Goal: Task Accomplishment & Management: Use online tool/utility

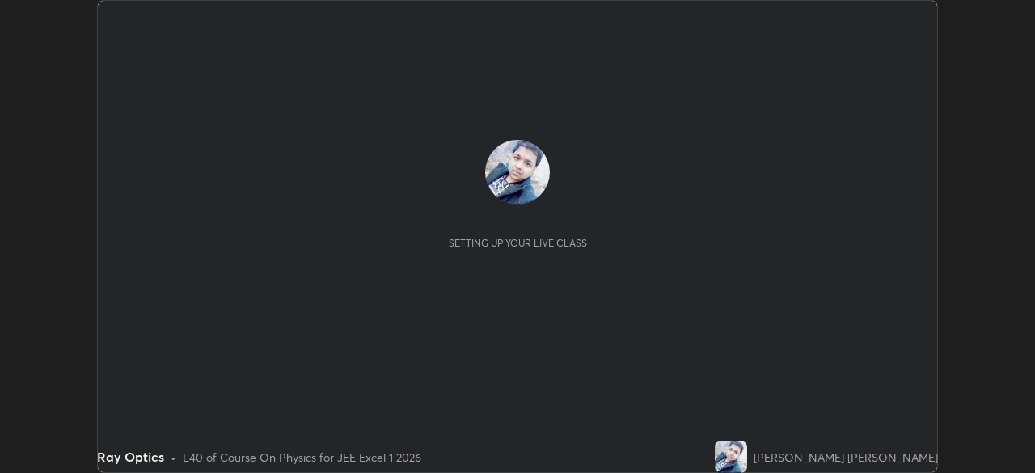
scroll to position [473, 1034]
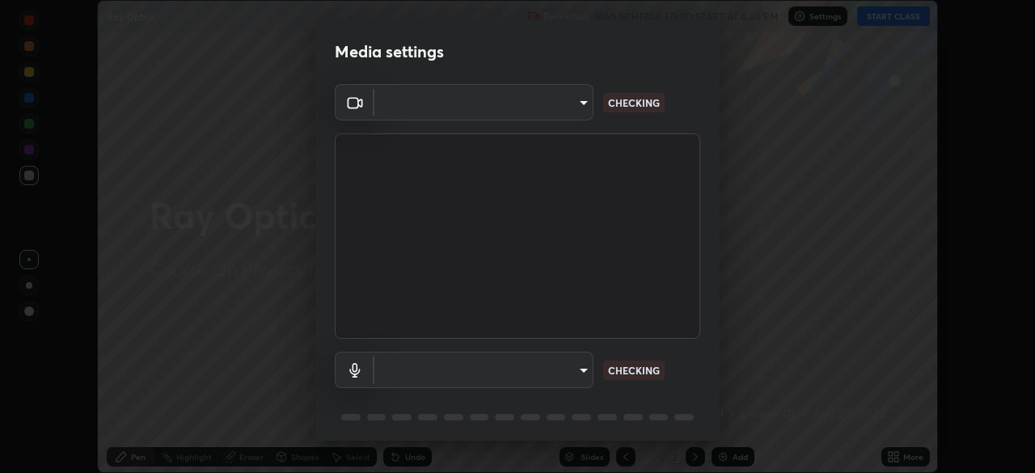
type input "d943c429c6768cc43748b604c9c0ebf3724e607f85506a855244b083f0bc12de"
click at [583, 376] on body "Erase all Ray Optics Recording WAS SCHEDULED TO START AT 4:30 PM Settings START…" at bounding box center [517, 236] width 1035 height 473
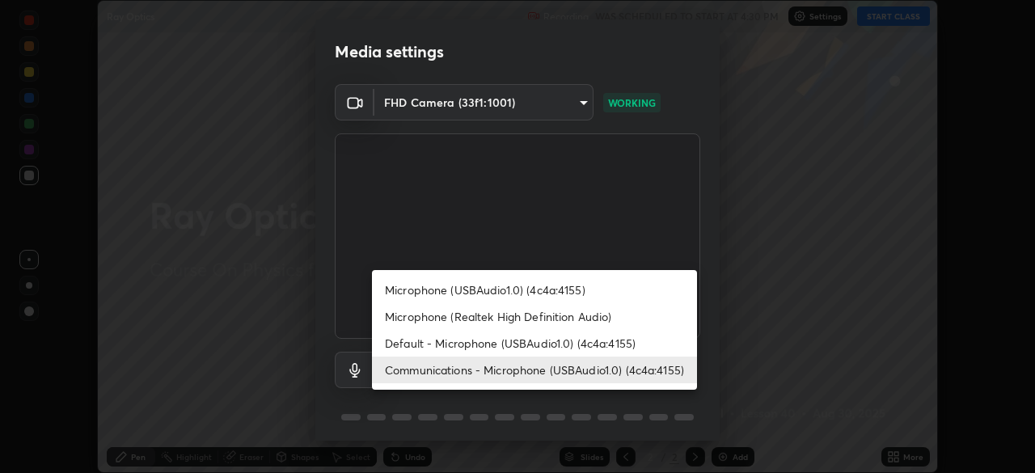
click at [554, 291] on li "Microphone (USBAudio1.0) (4c4a:4155)" at bounding box center [534, 290] width 325 height 27
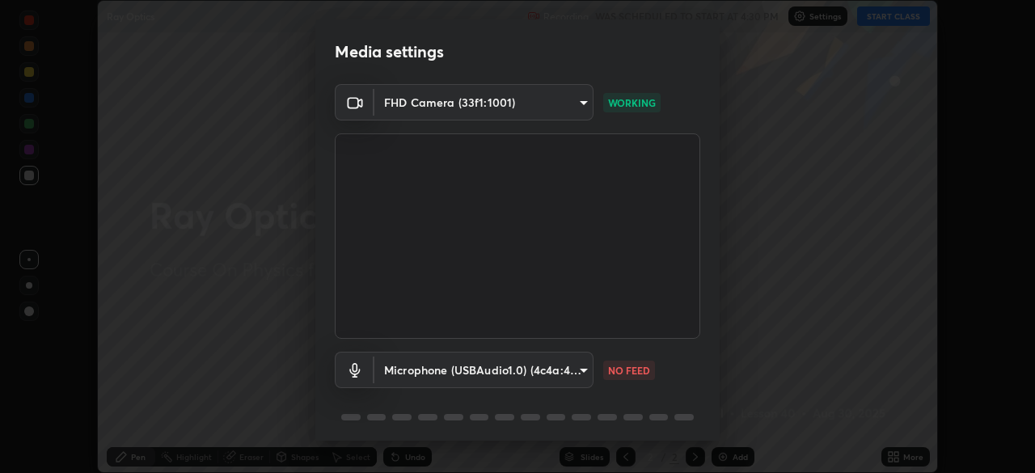
click at [576, 374] on body "Erase all Ray Optics Recording WAS SCHEDULED TO START AT 4:30 PM Settings START…" at bounding box center [517, 236] width 1035 height 473
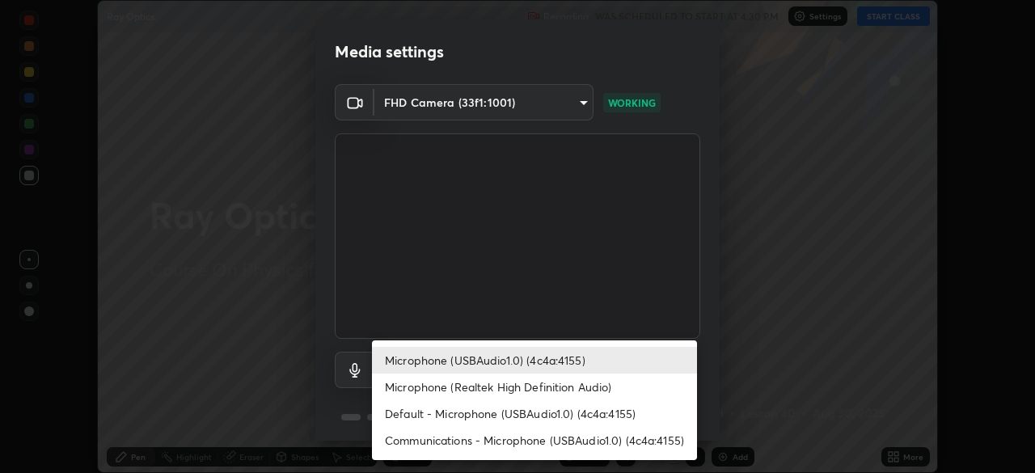
click at [560, 387] on li "Microphone (Realtek High Definition Audio)" at bounding box center [534, 387] width 325 height 27
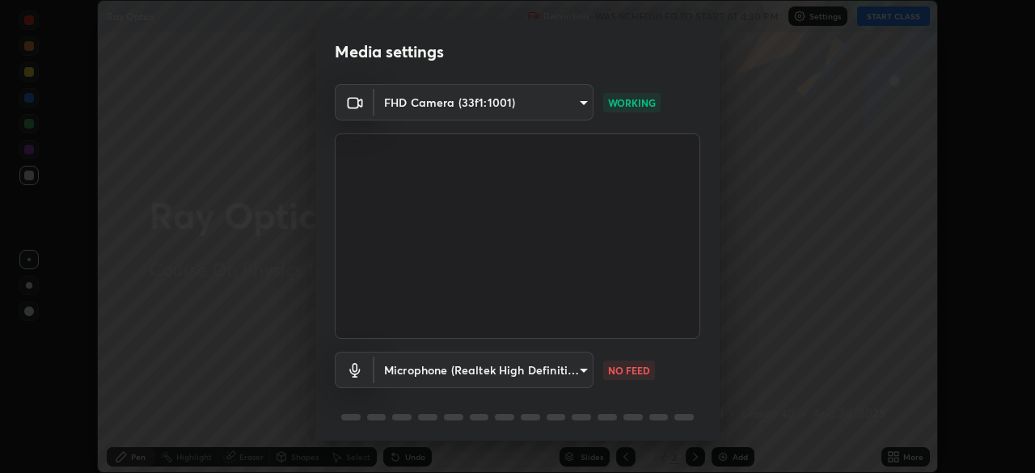
click at [576, 368] on body "Erase all Ray Optics Recording WAS SCHEDULED TO START AT 4:30 PM Settings START…" at bounding box center [517, 236] width 1035 height 473
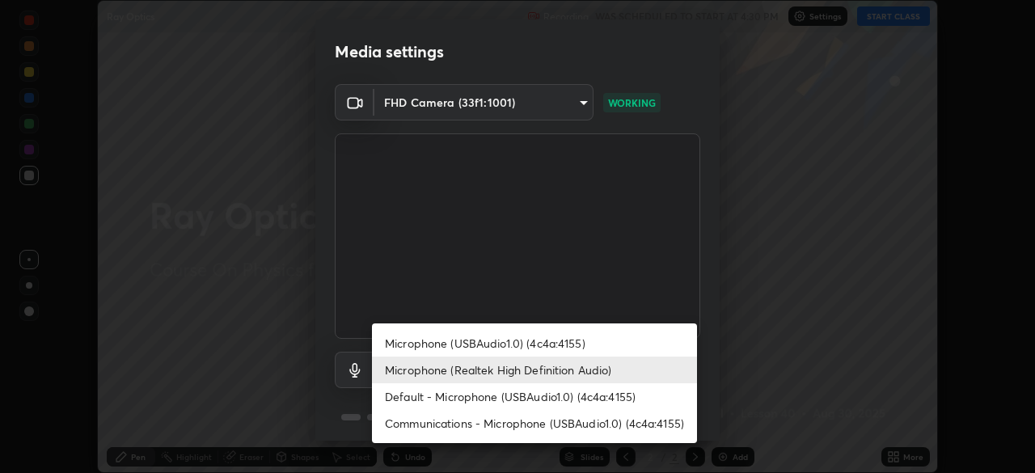
click at [564, 398] on li "Default - Microphone (USBAudio1.0) (4c4a:4155)" at bounding box center [534, 396] width 325 height 27
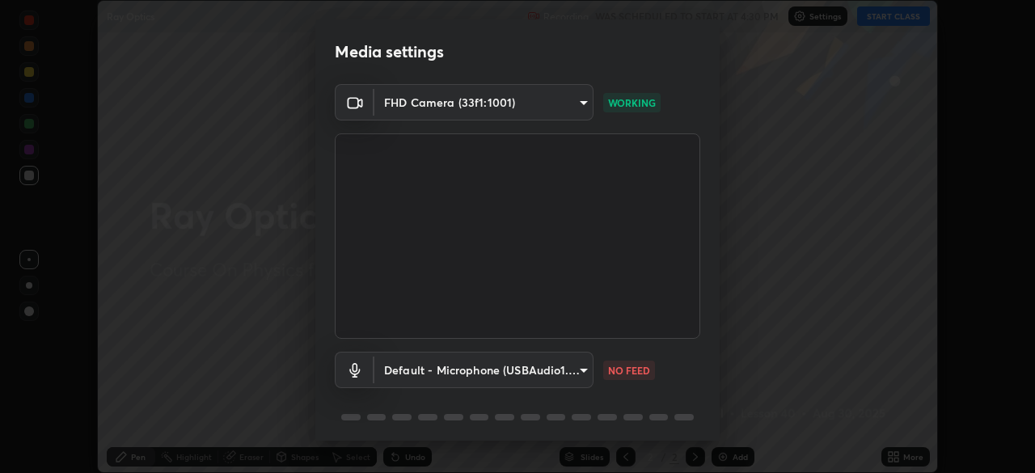
click at [571, 369] on body "Erase all Ray Optics Recording WAS SCHEDULED TO START AT 4:30 PM Settings START…" at bounding box center [517, 236] width 1035 height 473
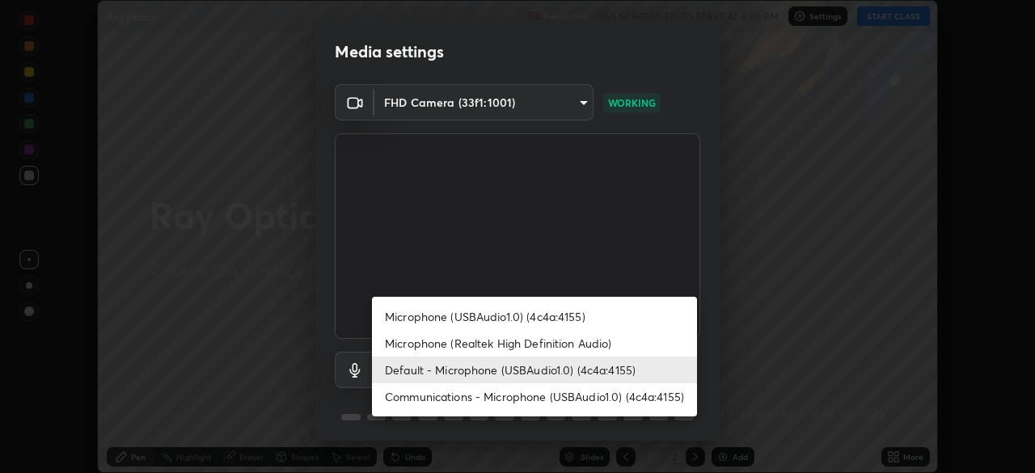
click at [560, 399] on li "Communications - Microphone (USBAudio1.0) (4c4a:4155)" at bounding box center [534, 396] width 325 height 27
type input "communications"
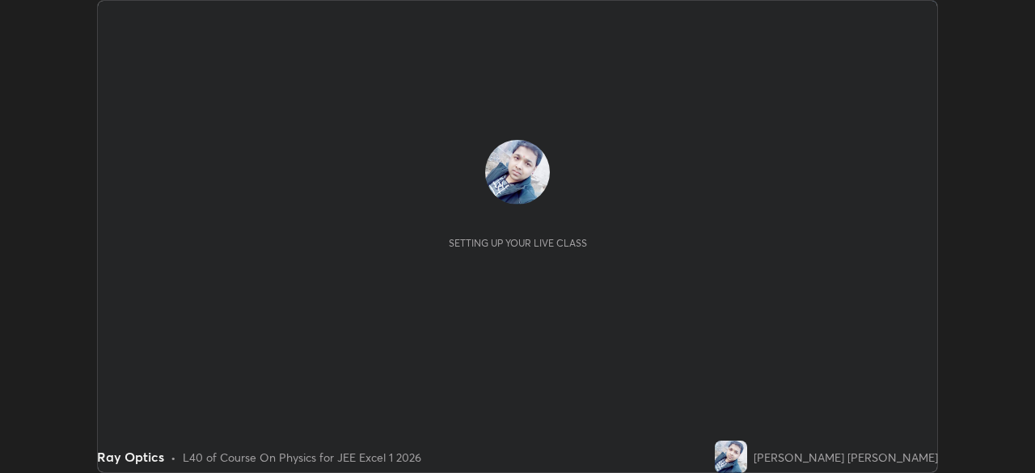
scroll to position [473, 1034]
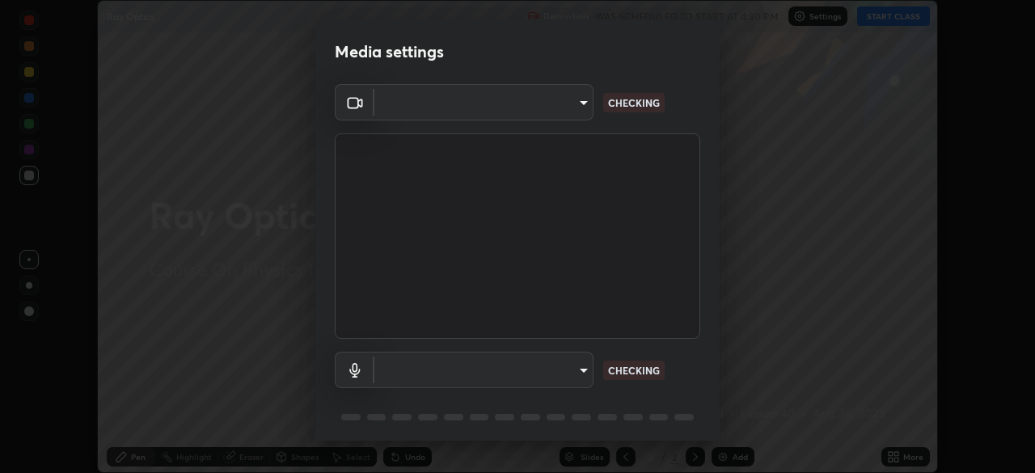
type input "d943c429c6768cc43748b604c9c0ebf3724e607f85506a855244b083f0bc12de"
click at [574, 374] on body "Erase all Ray Optics Recording WAS SCHEDULED TO START AT 4:30 PM Settings START…" at bounding box center [517, 236] width 1035 height 473
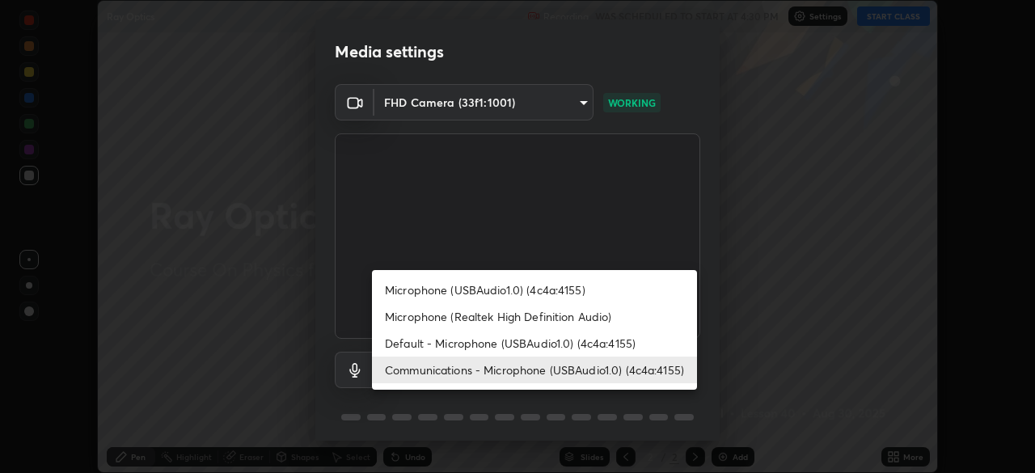
click at [454, 344] on li "Default - Microphone (USBAudio1.0) (4c4a:4155)" at bounding box center [534, 343] width 325 height 27
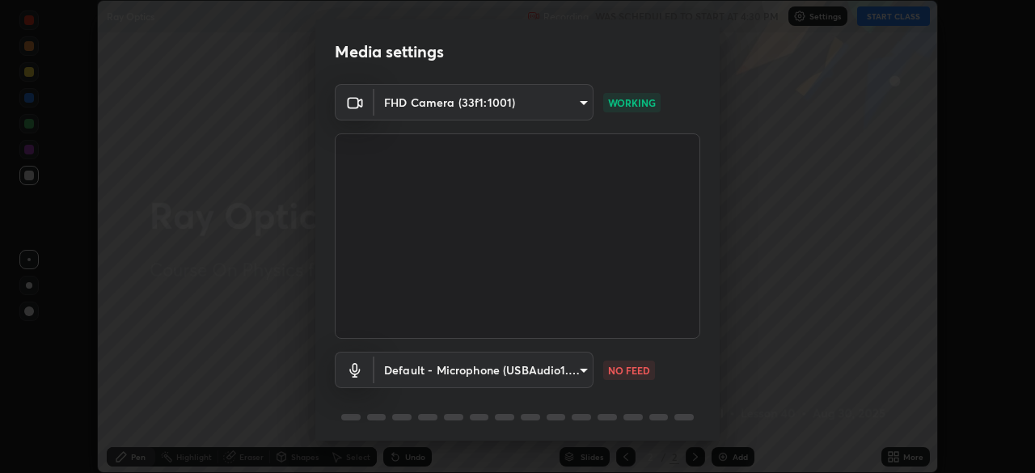
click at [510, 369] on body "Erase all Ray Optics Recording WAS SCHEDULED TO START AT 4:30 PM Settings START…" at bounding box center [517, 236] width 1035 height 473
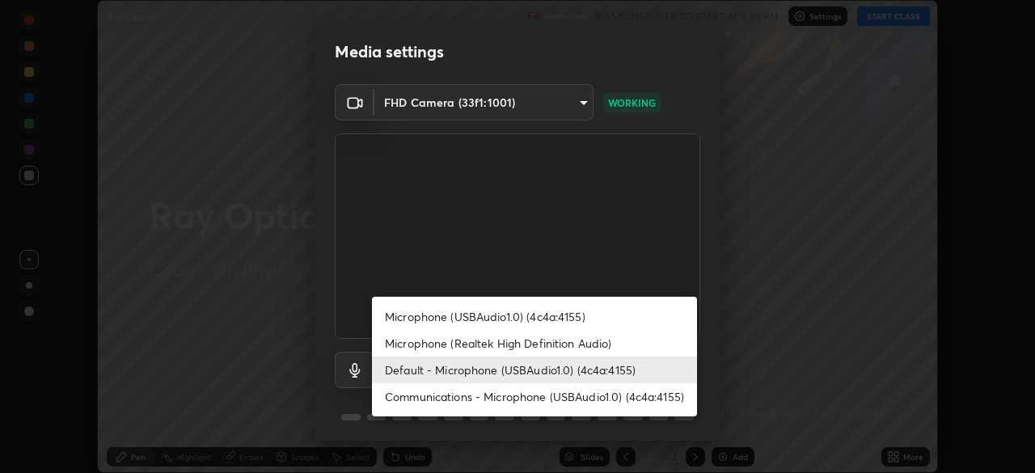
click at [495, 342] on li "Microphone (Realtek High Definition Audio)" at bounding box center [534, 343] width 325 height 27
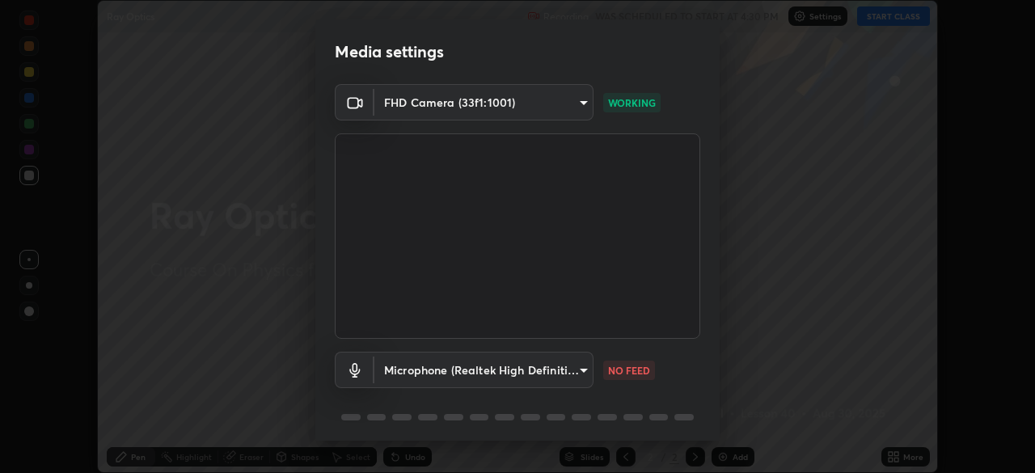
click at [477, 374] on body "Erase all Ray Optics Recording WAS SCHEDULED TO START AT 4:30 PM Settings START…" at bounding box center [517, 236] width 1035 height 473
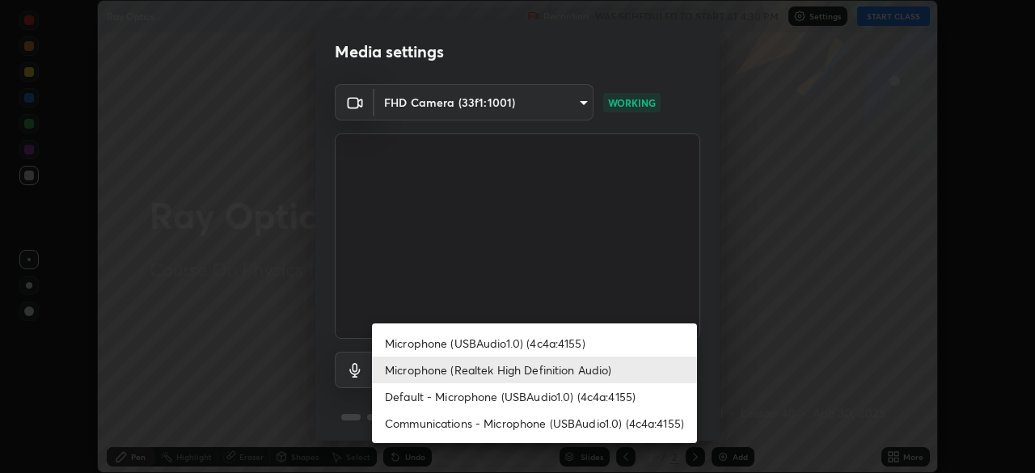
click at [496, 345] on li "Microphone (USBAudio1.0) (4c4a:4155)" at bounding box center [534, 343] width 325 height 27
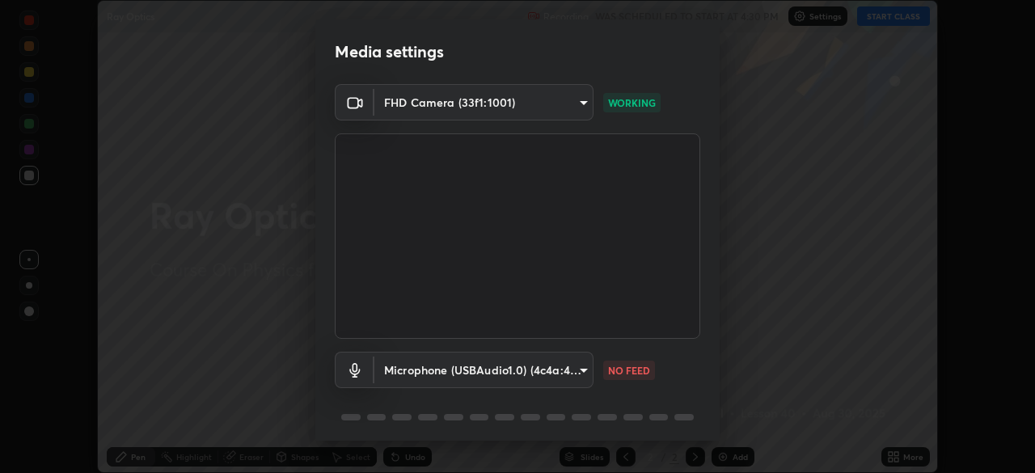
click at [479, 366] on body "Erase all Ray Optics Recording WAS SCHEDULED TO START AT 4:30 PM Settings START…" at bounding box center [517, 236] width 1035 height 473
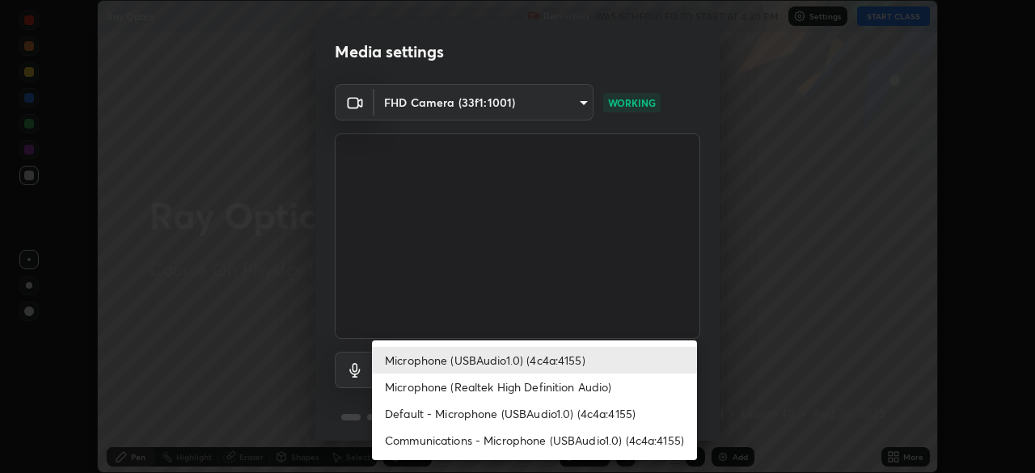
click at [416, 437] on li "Communications - Microphone (USBAudio1.0) (4c4a:4155)" at bounding box center [534, 440] width 325 height 27
type input "communications"
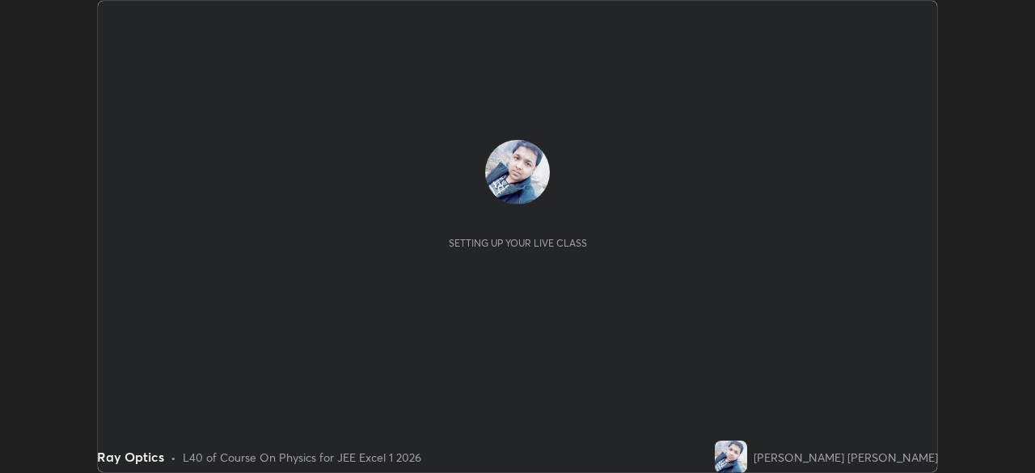
scroll to position [473, 1034]
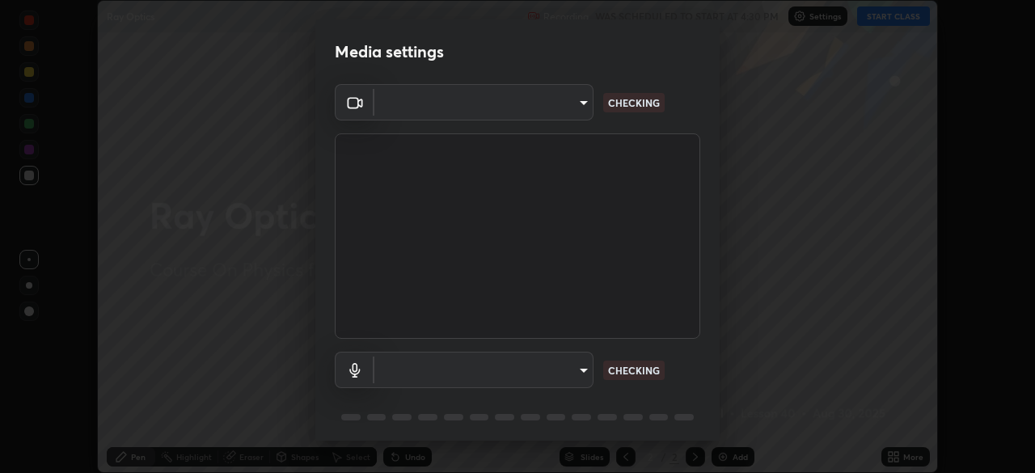
type input "d943c429c6768cc43748b604c9c0ebf3724e607f85506a855244b083f0bc12de"
click at [573, 374] on body "Erase all Ray Optics Recording WAS SCHEDULED TO START AT 4:30 PM Settings START…" at bounding box center [517, 236] width 1035 height 473
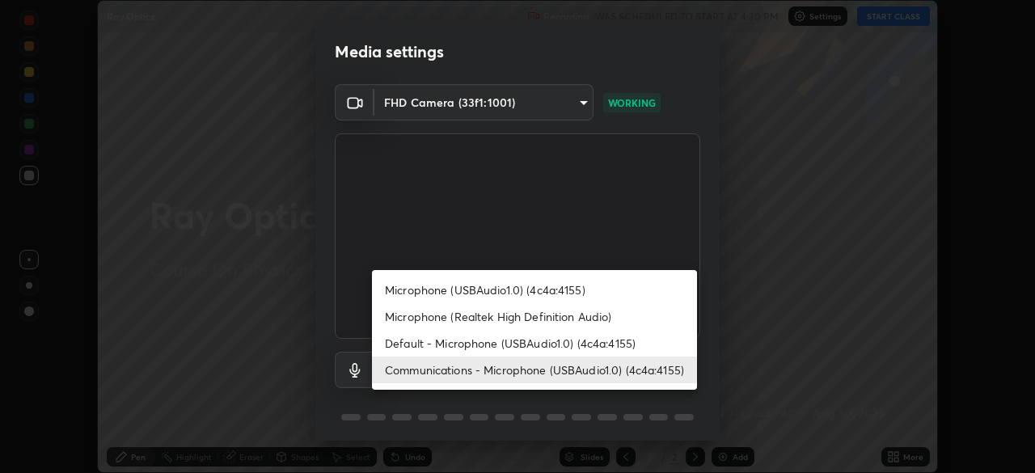
click at [555, 344] on li "Default - Microphone (USBAudio1.0) (4c4a:4155)" at bounding box center [534, 343] width 325 height 27
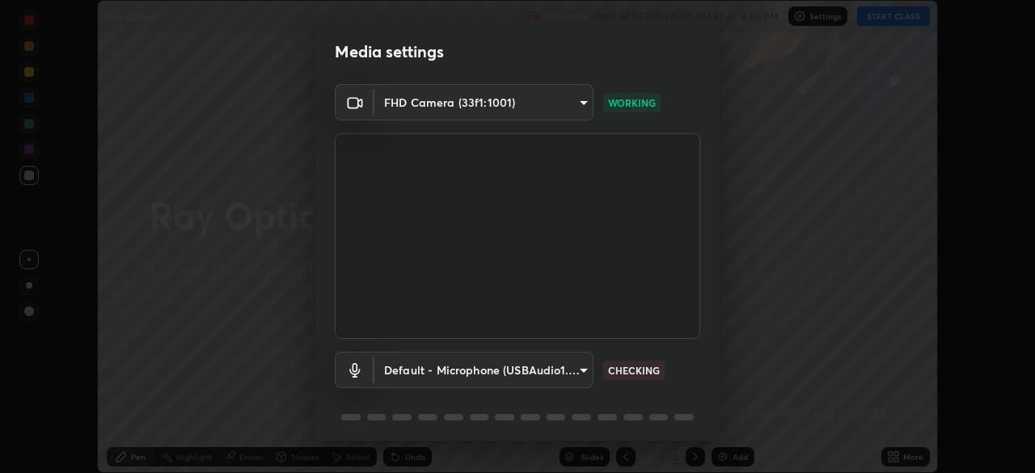
click at [577, 371] on body "Erase all Ray Optics Recording WAS SCHEDULED TO START AT 4:30 PM Settings START…" at bounding box center [517, 236] width 1035 height 473
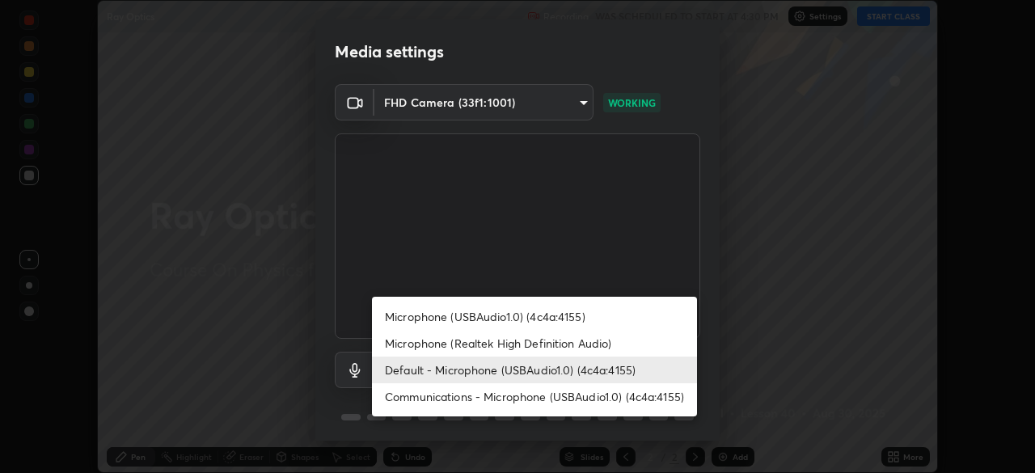
click at [539, 344] on li "Microphone (Realtek High Definition Audio)" at bounding box center [534, 343] width 325 height 27
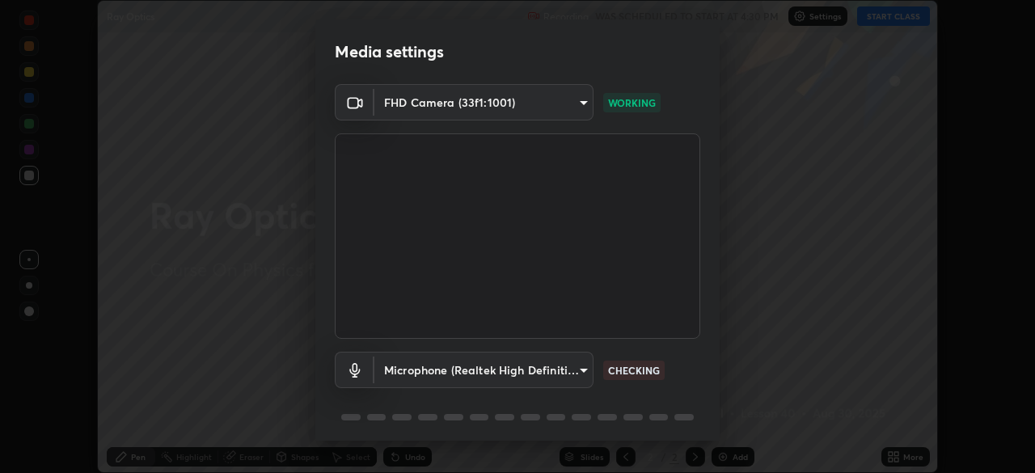
click at [569, 374] on body "Erase all Ray Optics Recording WAS SCHEDULED TO START AT 4:30 PM Settings START…" at bounding box center [517, 236] width 1035 height 473
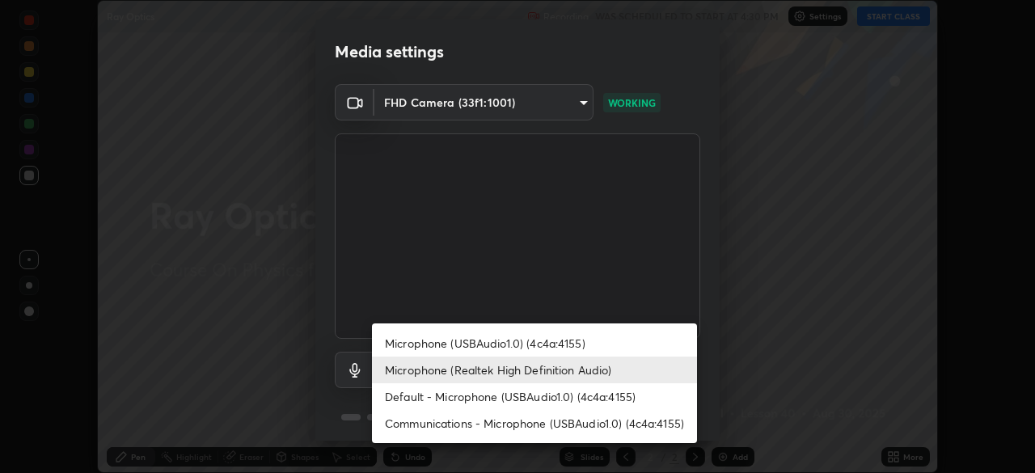
click at [538, 343] on li "Microphone (USBAudio1.0) (4c4a:4155)" at bounding box center [534, 343] width 325 height 27
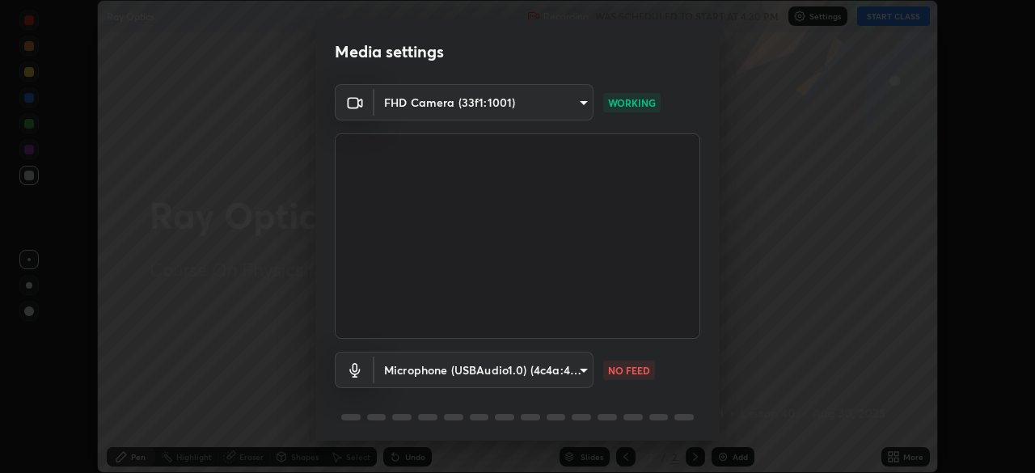
click at [558, 368] on body "Erase all Ray Optics Recording WAS SCHEDULED TO START AT 4:30 PM Settings START…" at bounding box center [517, 236] width 1035 height 473
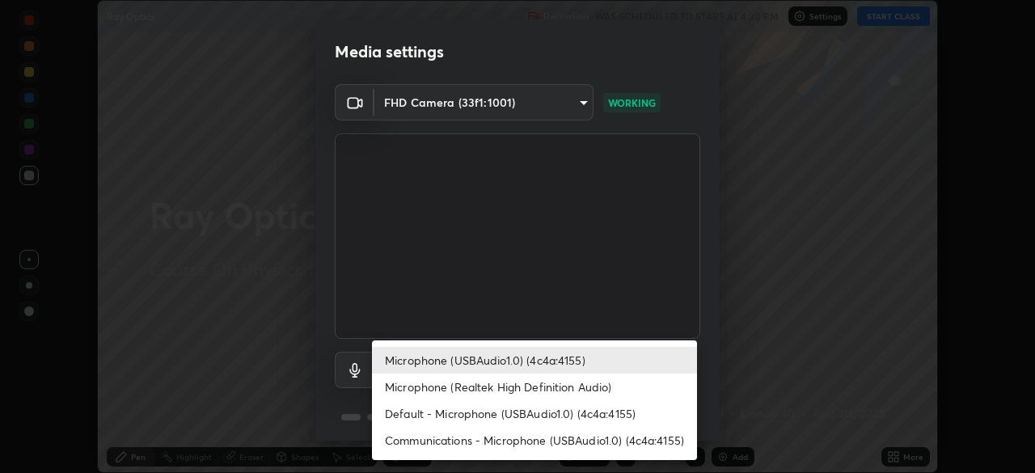
click at [469, 385] on li "Microphone (Realtek High Definition Audio)" at bounding box center [534, 387] width 325 height 27
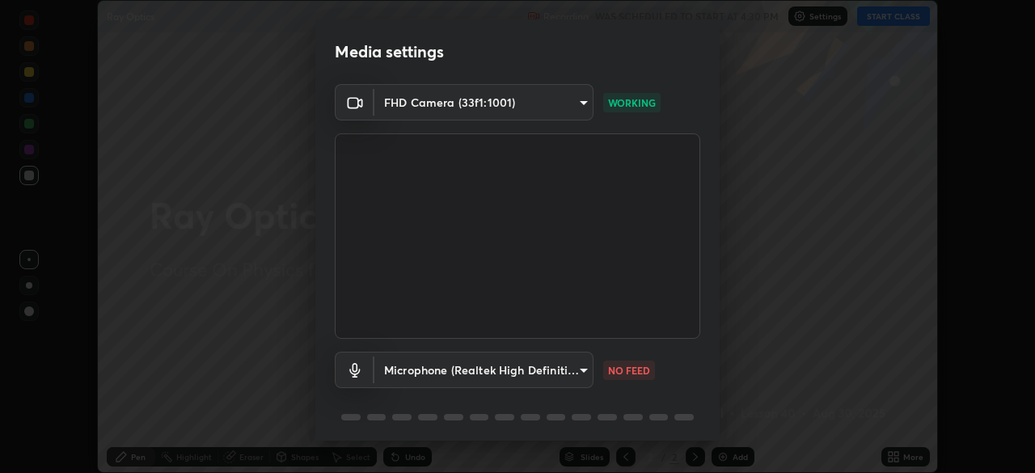
click at [577, 373] on body "Erase all Ray Optics Recording WAS SCHEDULED TO START AT 4:30 PM Settings START…" at bounding box center [517, 236] width 1035 height 473
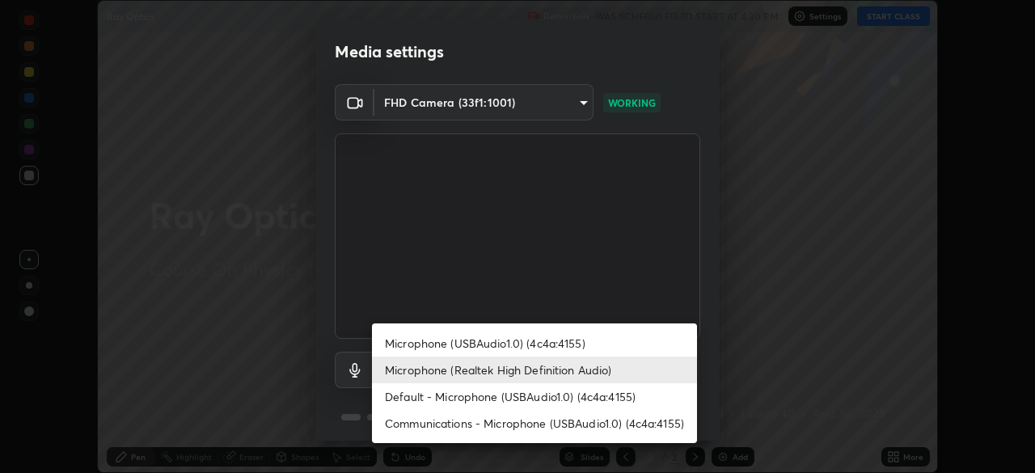
click at [547, 426] on li "Communications - Microphone (USBAudio1.0) (4c4a:4155)" at bounding box center [534, 423] width 325 height 27
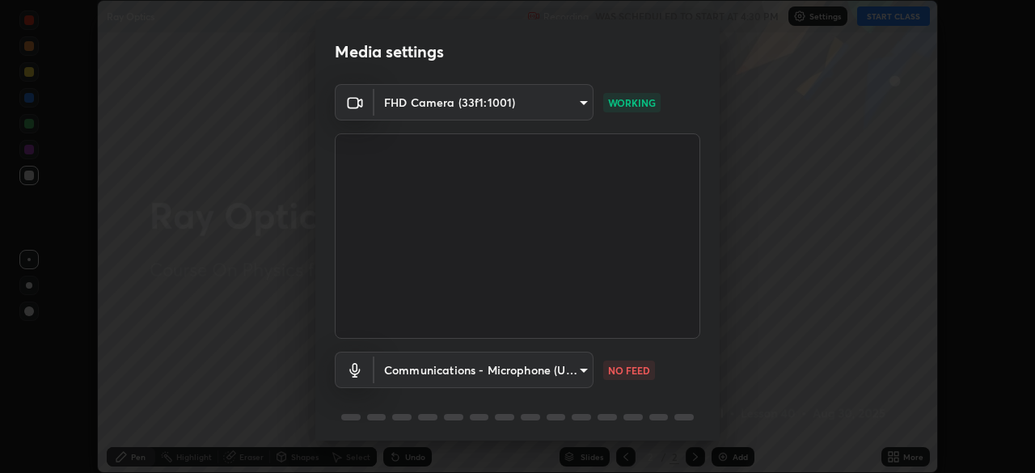
click at [465, 372] on body "Erase all Ray Optics Recording WAS SCHEDULED TO START AT 4:30 PM Settings START…" at bounding box center [517, 236] width 1035 height 473
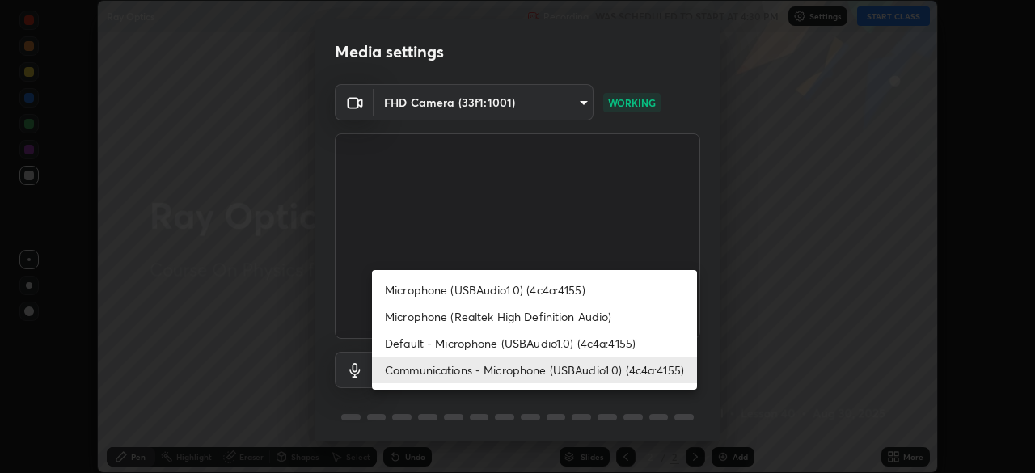
click at [465, 344] on li "Default - Microphone (USBAudio1.0) (4c4a:4155)" at bounding box center [534, 343] width 325 height 27
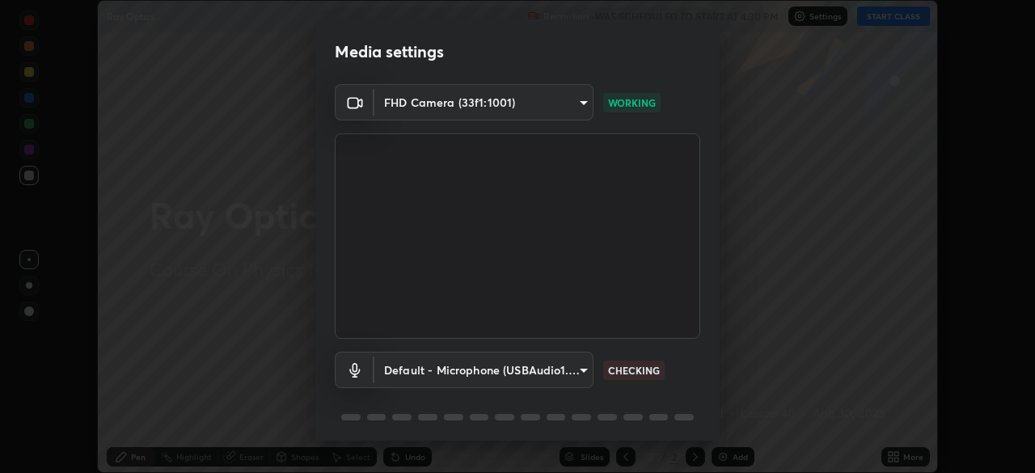
scroll to position [57, 0]
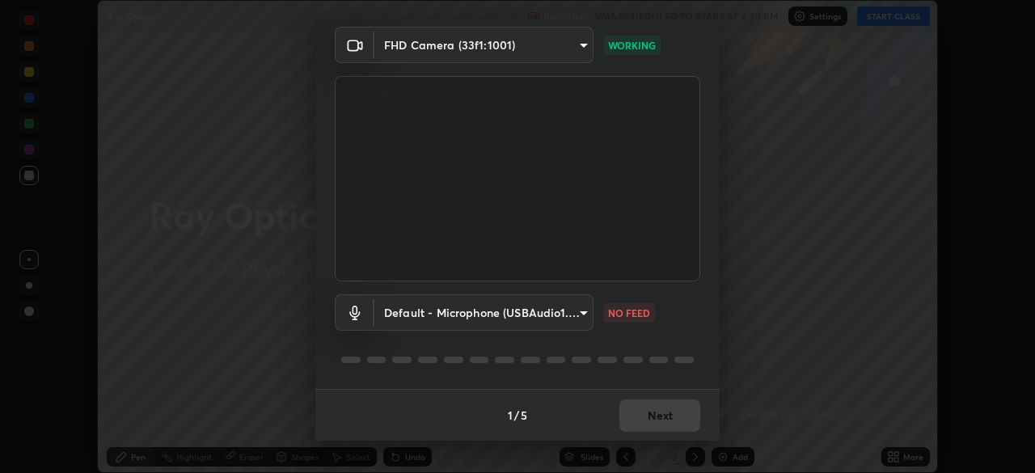
click at [568, 315] on body "Erase all Ray Optics Recording WAS SCHEDULED TO START AT 4:30 PM Settings START…" at bounding box center [517, 236] width 1035 height 473
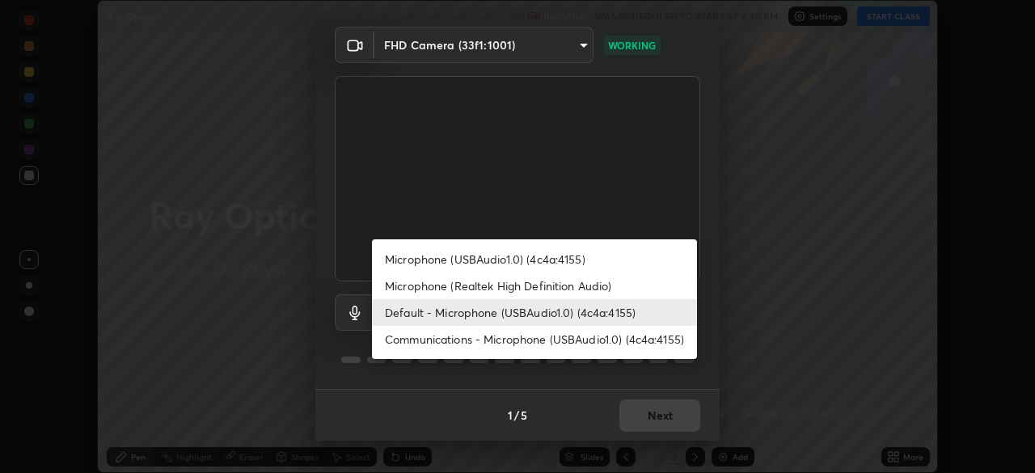
click at [518, 287] on li "Microphone (Realtek High Definition Audio)" at bounding box center [534, 286] width 325 height 27
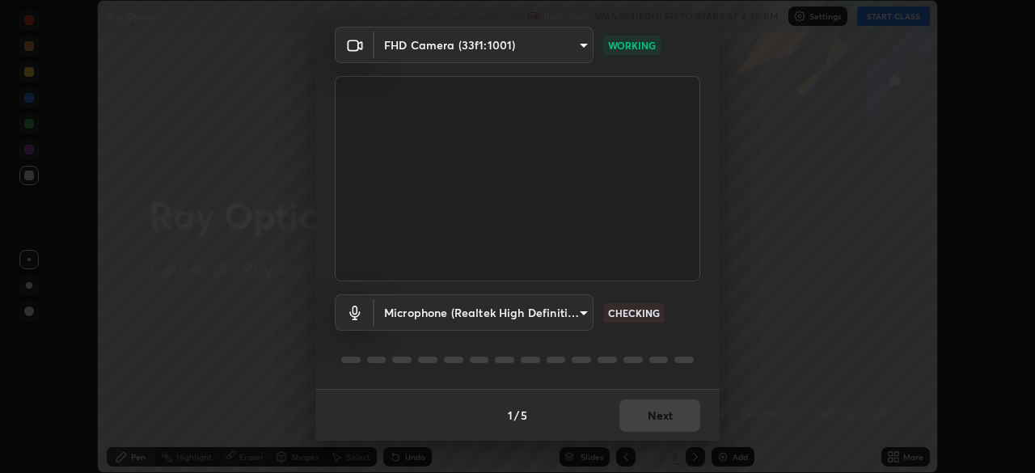
click at [569, 316] on body "Erase all Ray Optics Recording WAS SCHEDULED TO START AT 4:30 PM Settings START…" at bounding box center [517, 236] width 1035 height 473
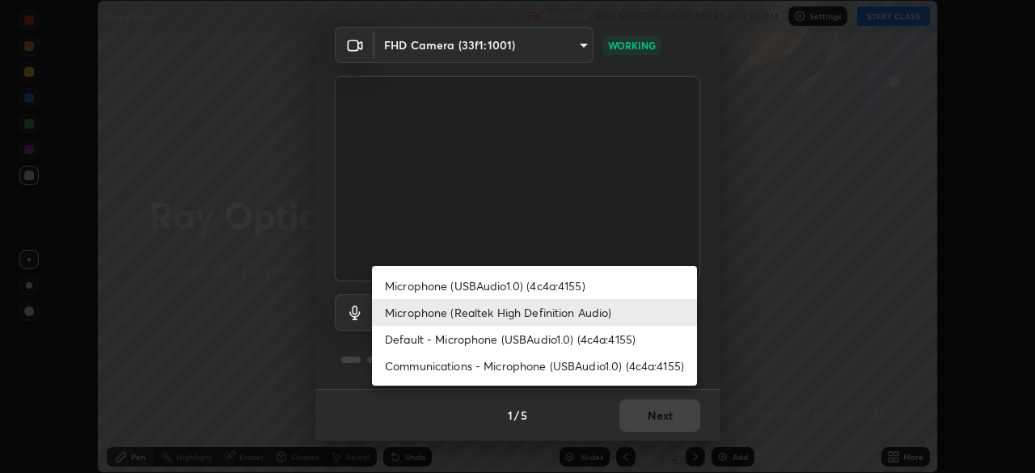
click at [479, 286] on li "Microphone (USBAudio1.0) (4c4a:4155)" at bounding box center [534, 286] width 325 height 27
type input "7f2bd4d232e47406e13868a40d9651d2dfc7d875aa40b9d8b7729e2d22168b6d"
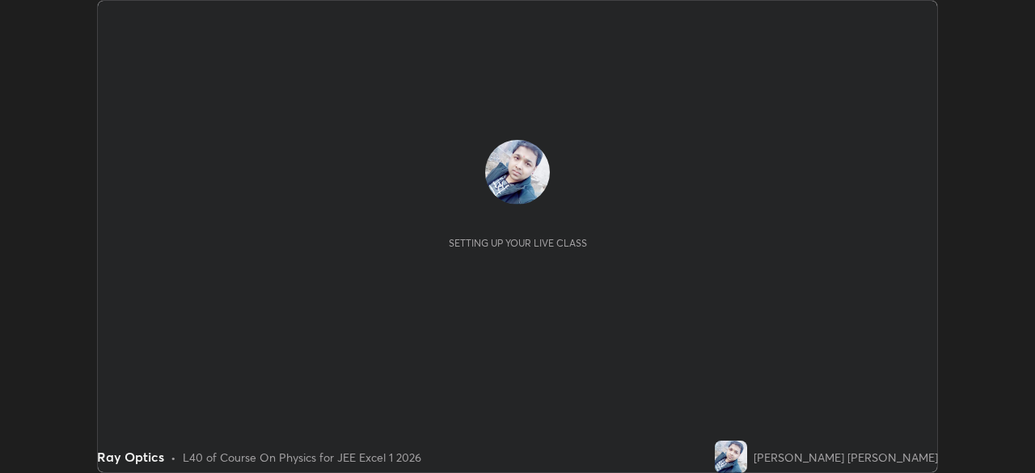
scroll to position [473, 1034]
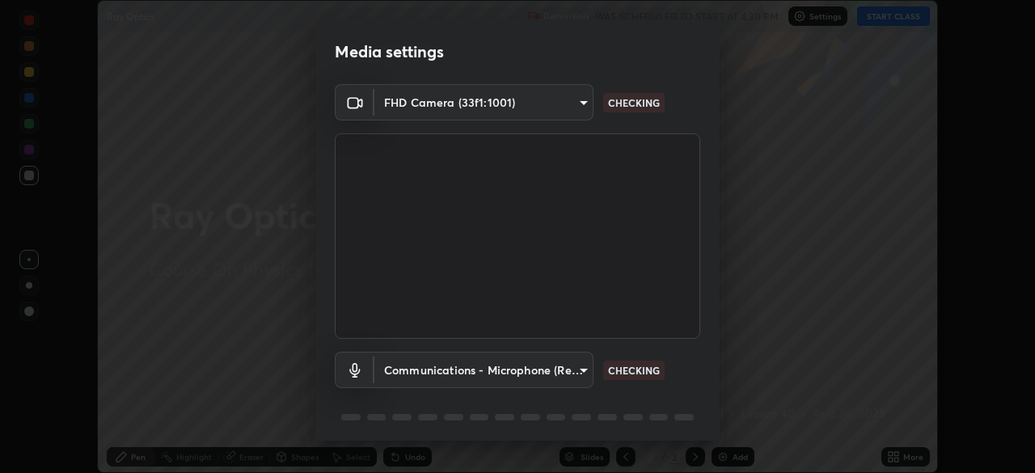
type input "d943c429c6768cc43748b604c9c0ebf3724e607f85506a855244b083f0bc12de"
type input "communications"
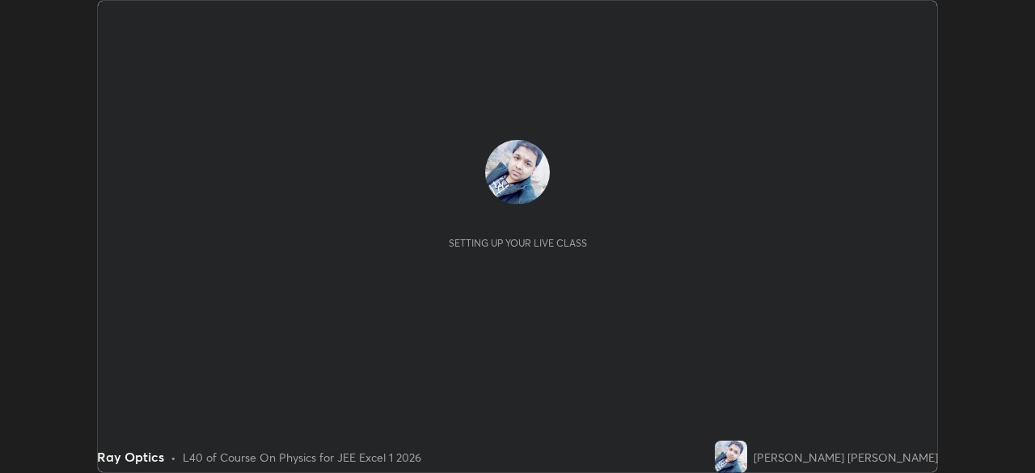
scroll to position [473, 1034]
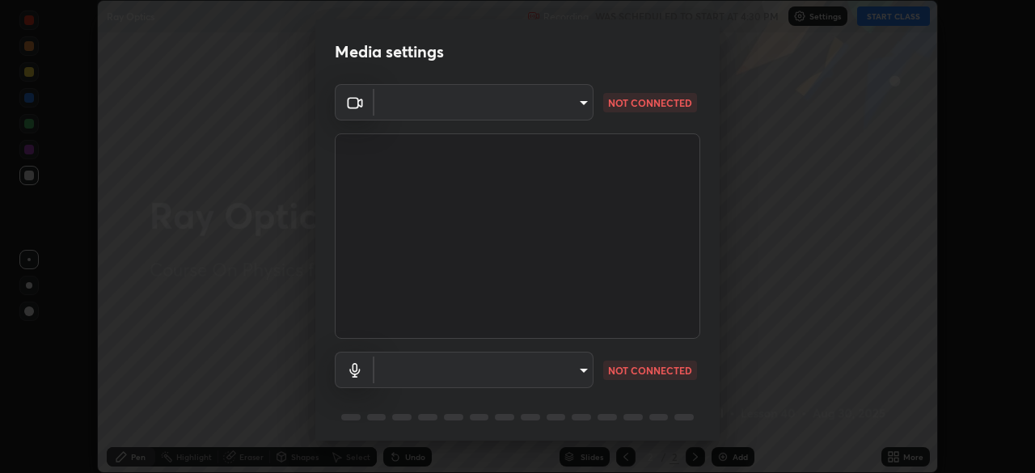
type input "d943c429c6768cc43748b604c9c0ebf3724e607f85506a855244b083f0bc12de"
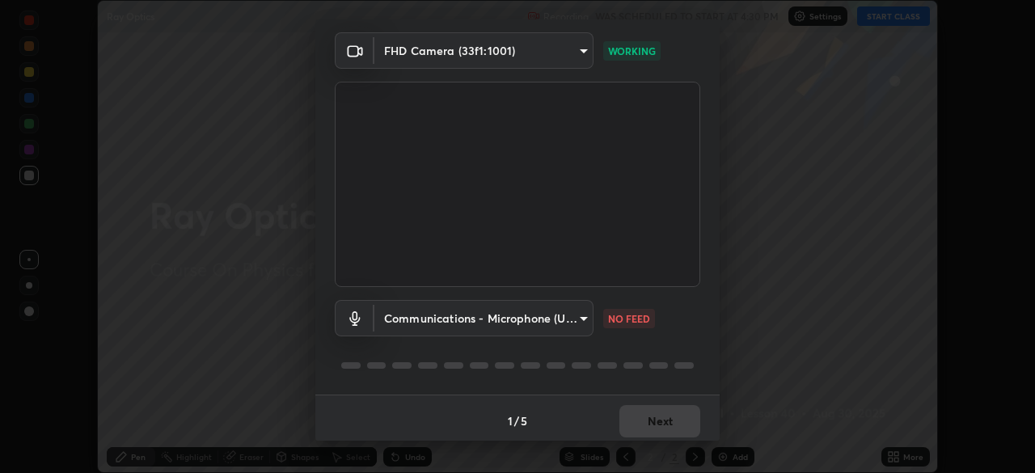
scroll to position [57, 0]
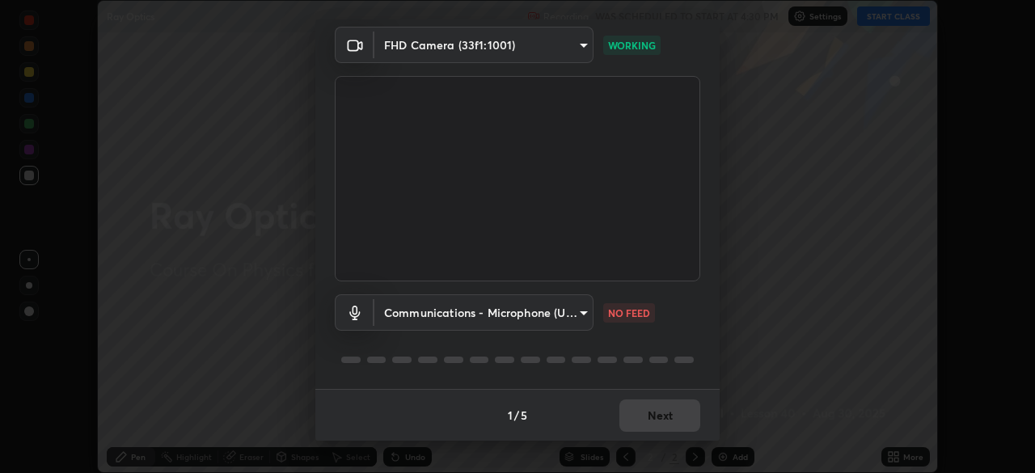
click at [571, 315] on body "Erase all Ray Optics Recording WAS SCHEDULED TO START AT 4:30 PM Settings START…" at bounding box center [517, 236] width 1035 height 473
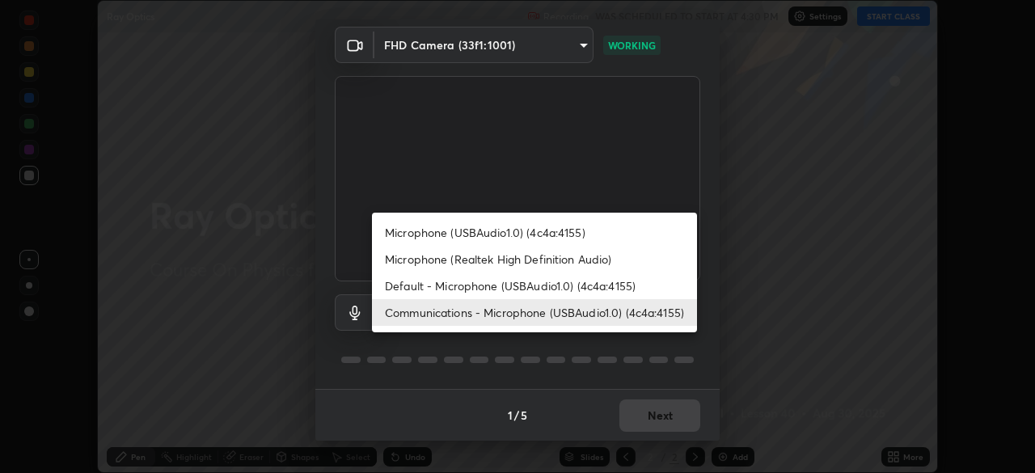
click at [454, 289] on li "Default - Microphone (USBAudio1.0) (4c4a:4155)" at bounding box center [534, 286] width 325 height 27
type input "default"
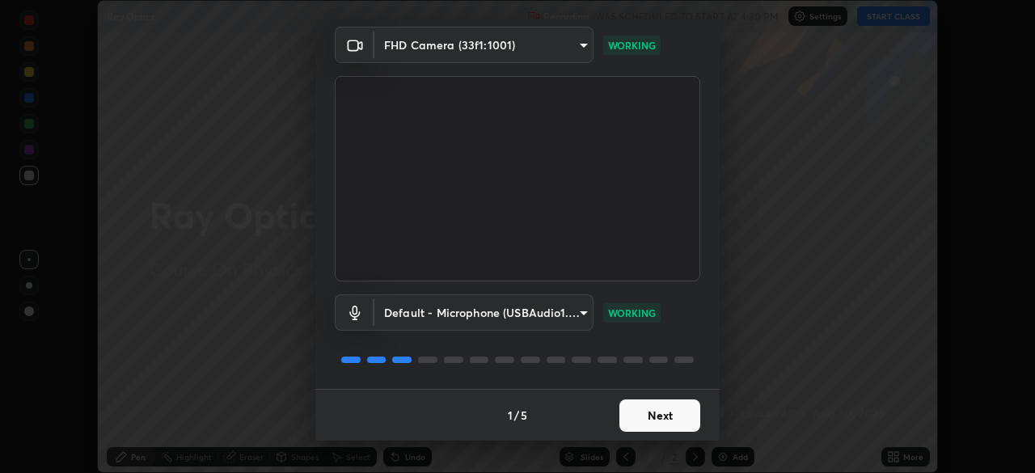
click at [640, 415] on button "Next" at bounding box center [659, 415] width 81 height 32
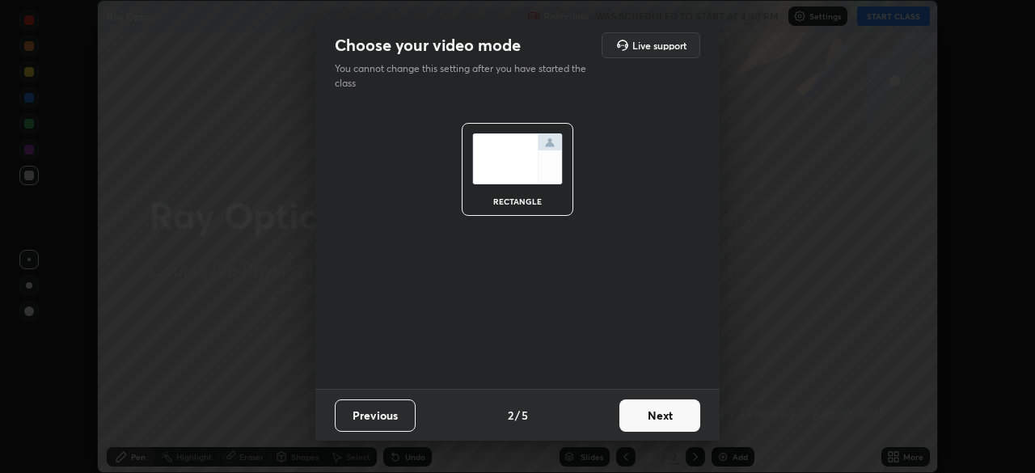
scroll to position [0, 0]
click at [645, 416] on button "Next" at bounding box center [659, 415] width 81 height 32
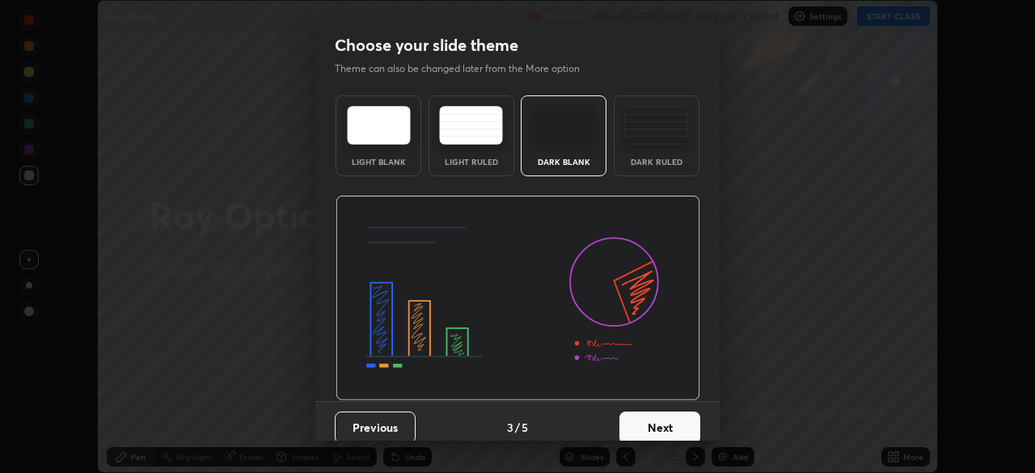
click at [649, 422] on button "Next" at bounding box center [659, 428] width 81 height 32
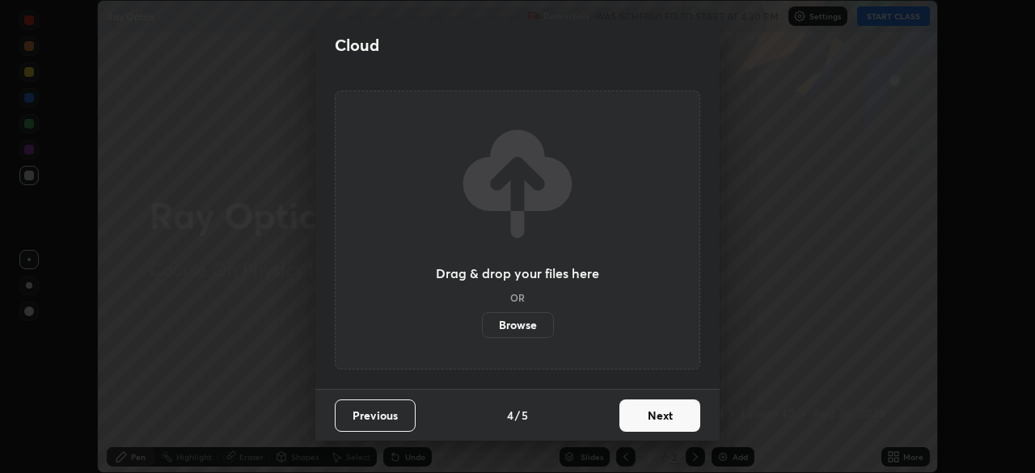
click at [649, 418] on button "Next" at bounding box center [659, 415] width 81 height 32
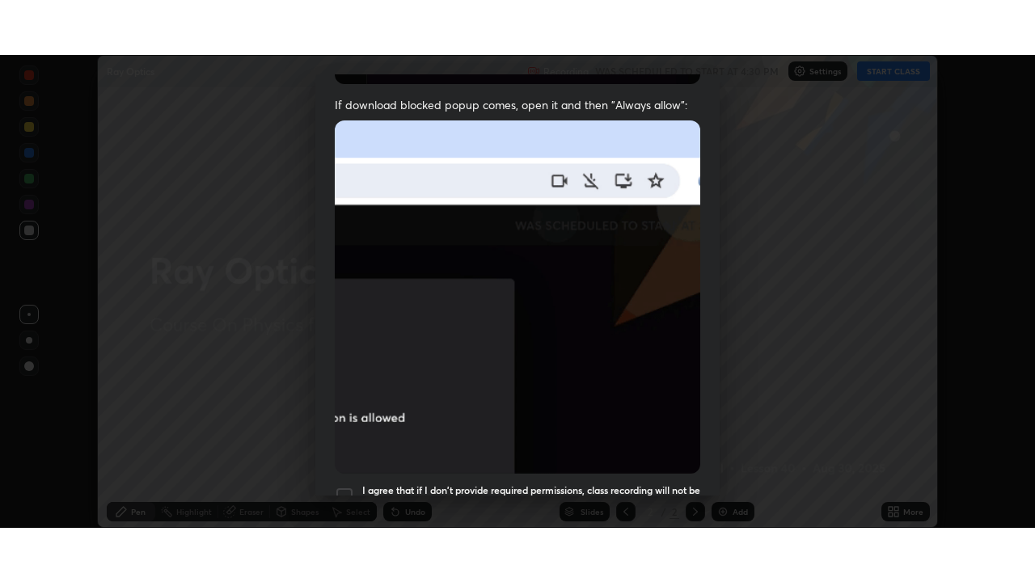
scroll to position [387, 0]
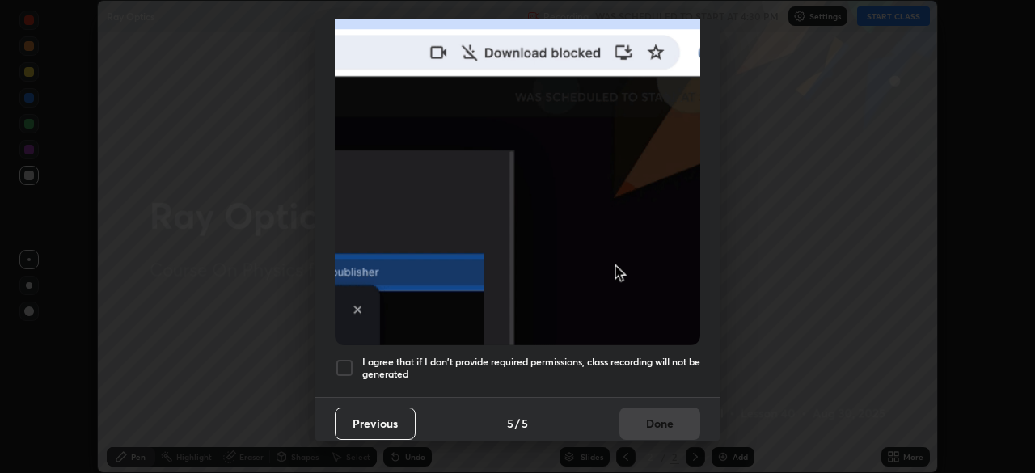
click at [616, 365] on h5 "I agree that if I don't provide required permissions, class recording will not …" at bounding box center [531, 368] width 338 height 25
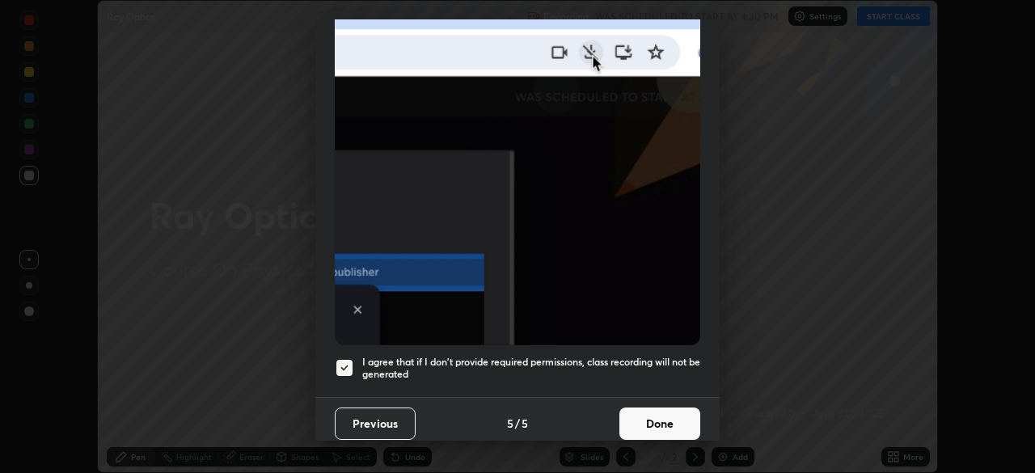
click at [647, 421] on button "Done" at bounding box center [659, 424] width 81 height 32
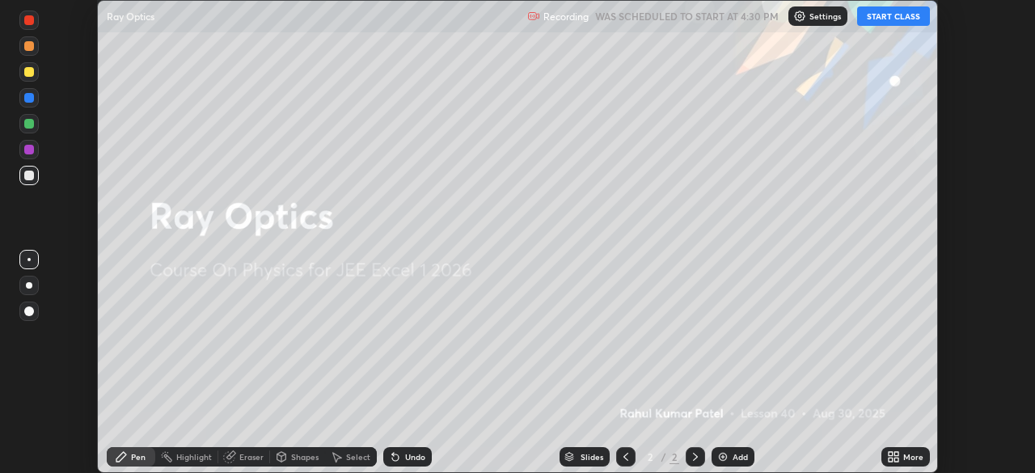
click at [723, 458] on img at bounding box center [722, 456] width 13 height 13
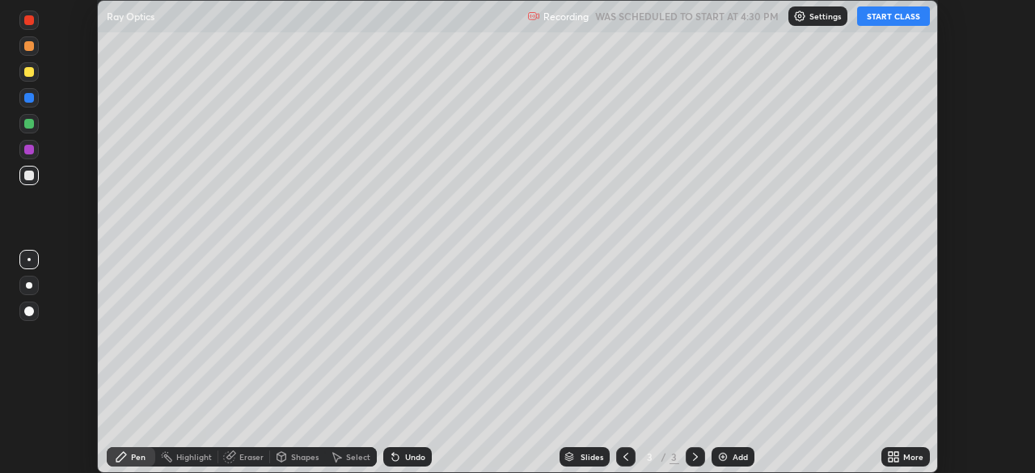
click at [879, 22] on button "START CLASS" at bounding box center [893, 15] width 73 height 19
click at [897, 455] on icon at bounding box center [896, 454] width 4 height 4
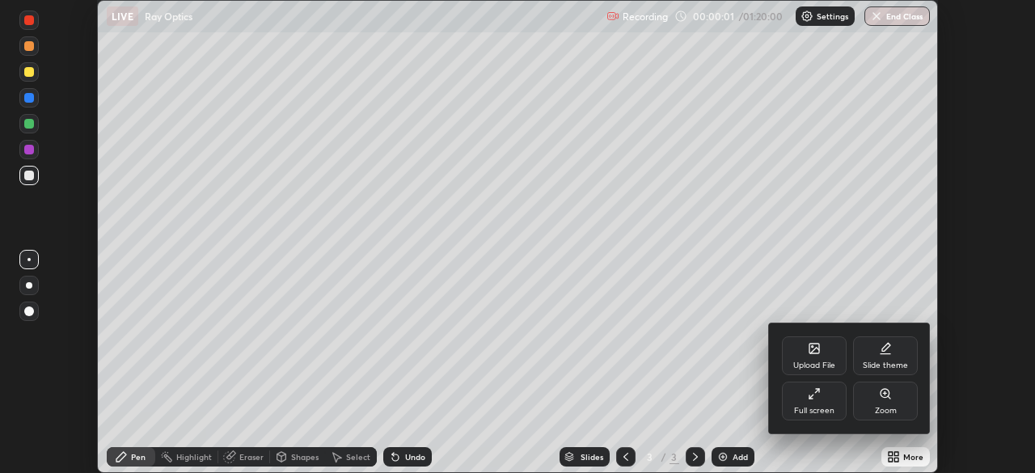
click at [813, 407] on div "Full screen" at bounding box center [814, 411] width 40 height 8
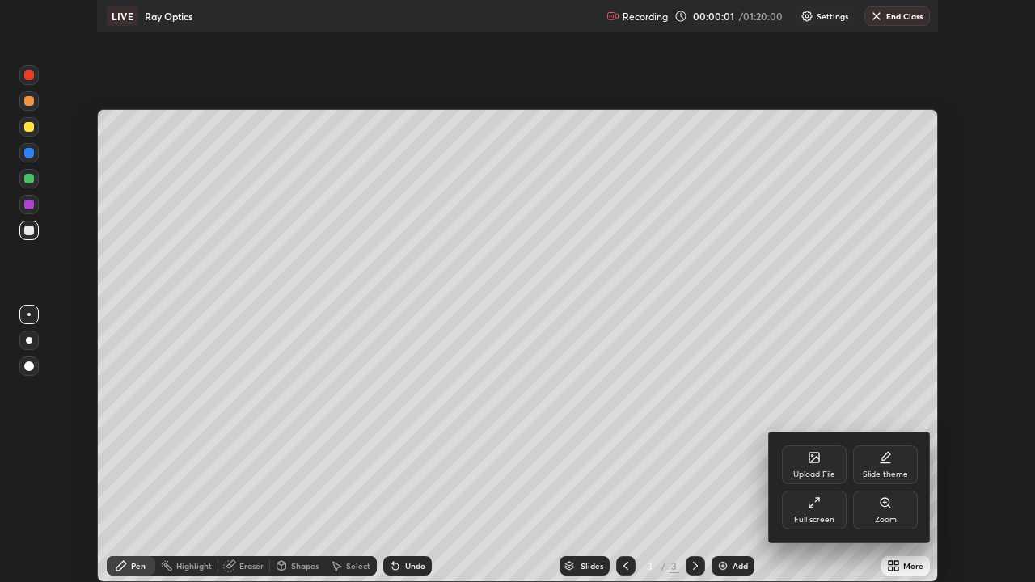
scroll to position [582, 1035]
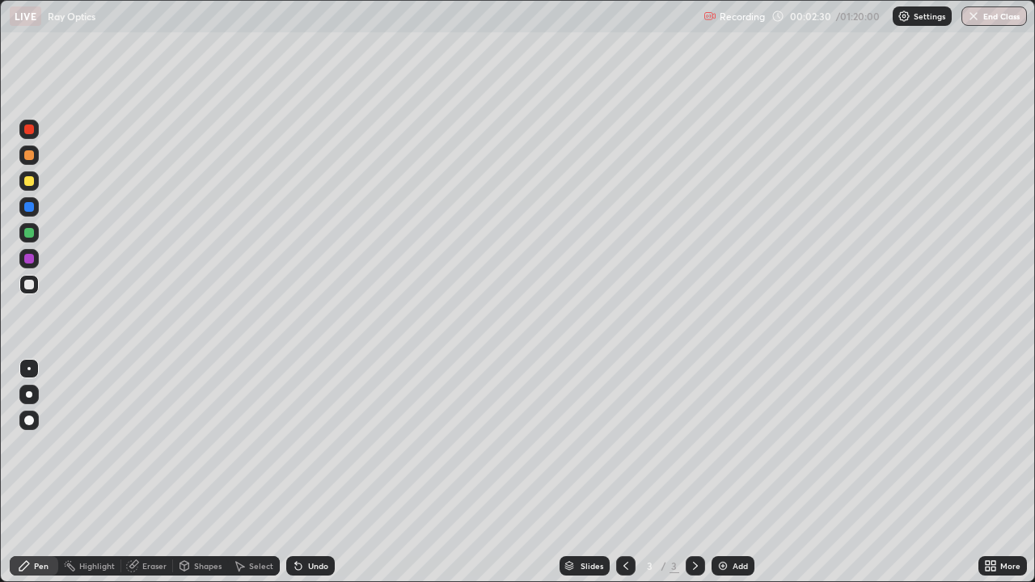
click at [308, 472] on div "Undo" at bounding box center [318, 566] width 20 height 8
click at [313, 472] on div "Undo" at bounding box center [318, 566] width 20 height 8
click at [311, 472] on div "Undo" at bounding box center [318, 566] width 20 height 8
click at [311, 472] on div "Undo" at bounding box center [310, 565] width 49 height 19
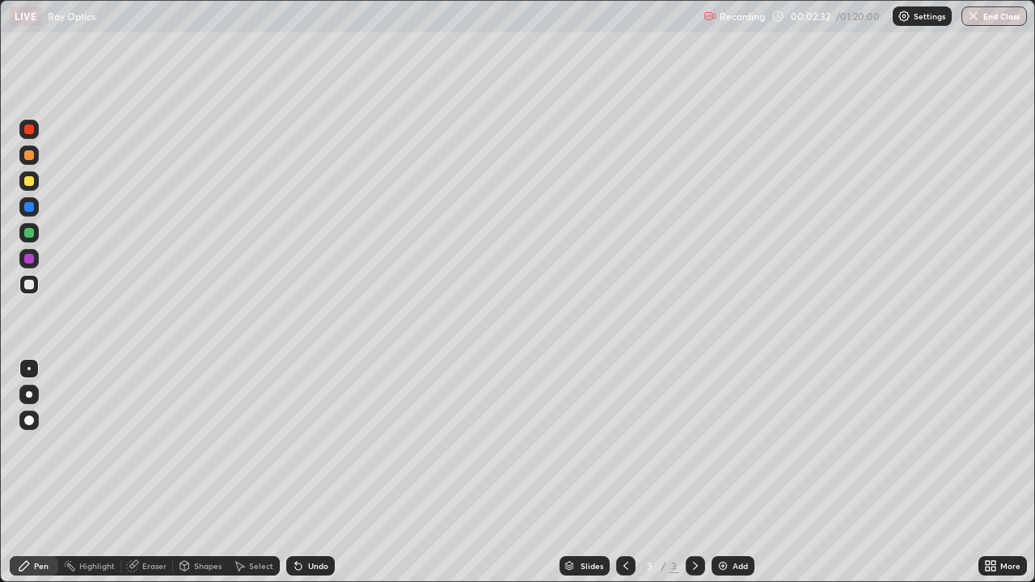
click at [308, 472] on div "Undo" at bounding box center [318, 566] width 20 height 8
click at [316, 472] on div "Undo" at bounding box center [318, 566] width 20 height 8
click at [716, 472] on img at bounding box center [722, 566] width 13 height 13
click at [729, 472] on div "Add" at bounding box center [733, 565] width 43 height 19
click at [27, 261] on div at bounding box center [29, 259] width 10 height 10
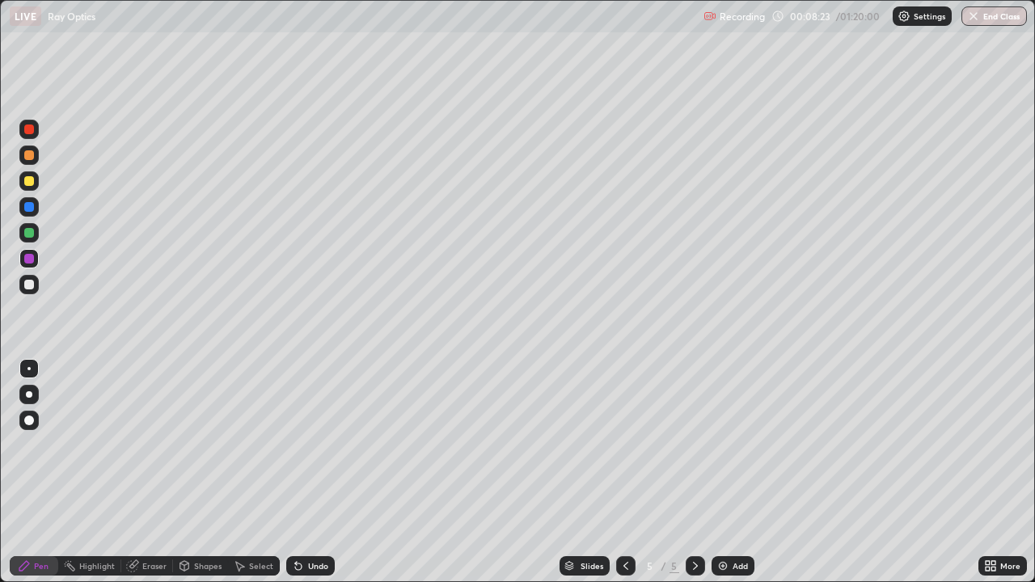
click at [33, 233] on div at bounding box center [29, 233] width 10 height 10
click at [32, 211] on div at bounding box center [29, 207] width 10 height 10
click at [29, 233] on div at bounding box center [29, 233] width 10 height 10
click at [29, 208] on div at bounding box center [29, 207] width 10 height 10
click at [32, 237] on div at bounding box center [28, 232] width 19 height 19
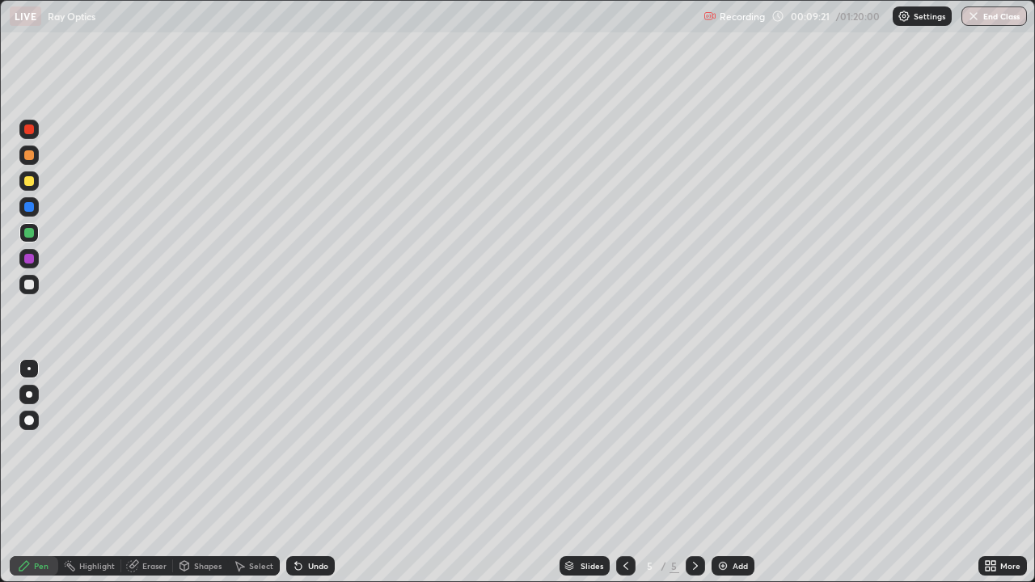
click at [27, 285] on div at bounding box center [29, 285] width 10 height 10
click at [29, 158] on div at bounding box center [29, 155] width 10 height 10
click at [311, 472] on div "Undo" at bounding box center [318, 566] width 20 height 8
click at [308, 472] on div "Undo" at bounding box center [318, 566] width 20 height 8
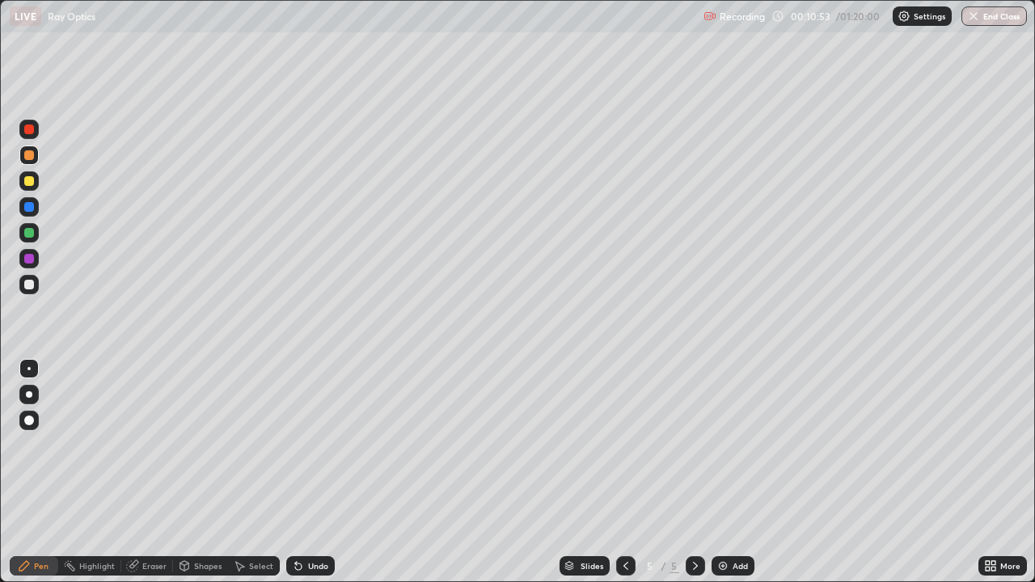
click at [308, 472] on div "Undo" at bounding box center [318, 566] width 20 height 8
click at [309, 472] on div "Undo" at bounding box center [318, 566] width 20 height 8
click at [308, 472] on div "Undo" at bounding box center [318, 566] width 20 height 8
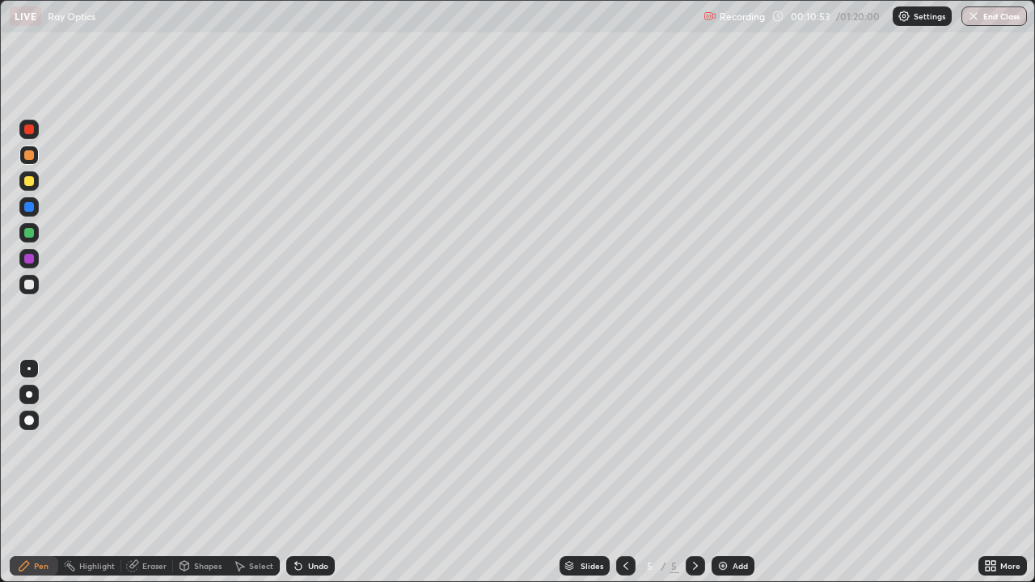
click at [308, 472] on div "Undo" at bounding box center [318, 566] width 20 height 8
click at [143, 472] on div "Eraser" at bounding box center [154, 566] width 24 height 8
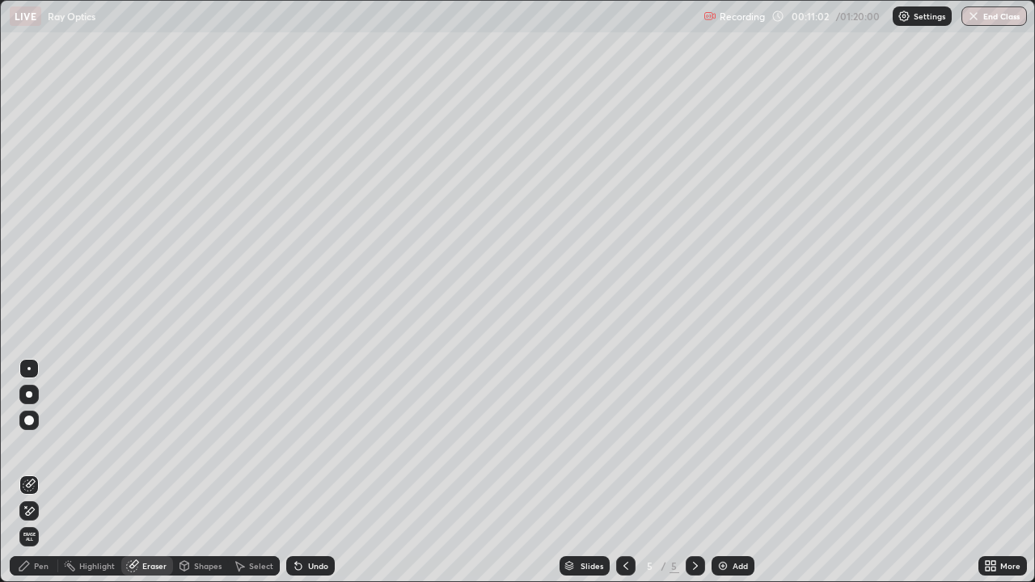
click at [38, 472] on div "Pen" at bounding box center [41, 566] width 15 height 8
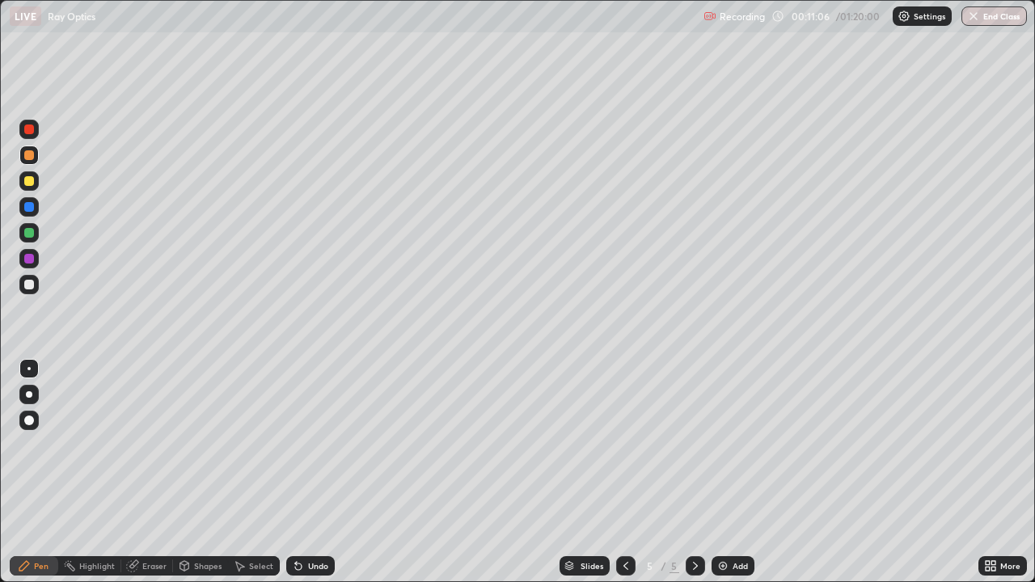
click at [32, 184] on div at bounding box center [29, 181] width 10 height 10
click at [35, 285] on div at bounding box center [28, 284] width 19 height 19
click at [33, 209] on div at bounding box center [29, 207] width 10 height 10
click at [143, 472] on div "Eraser" at bounding box center [154, 566] width 24 height 8
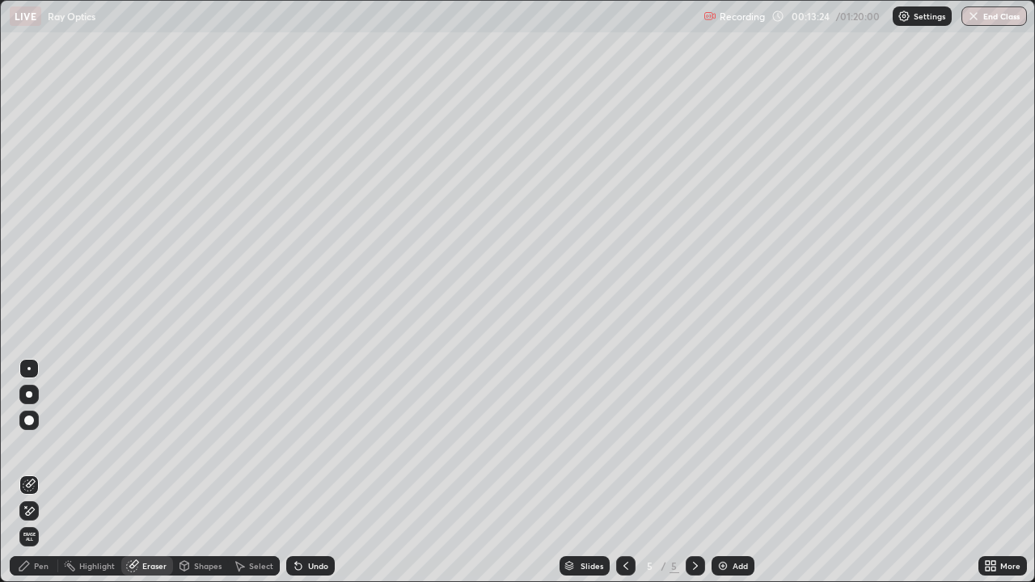
click at [18, 472] on icon at bounding box center [24, 566] width 13 height 13
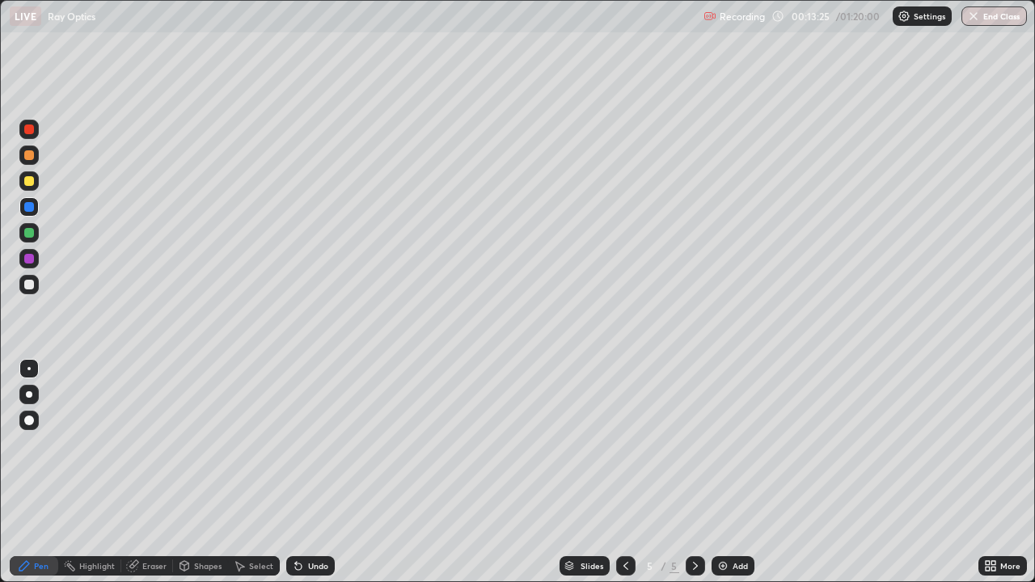
click at [30, 235] on div at bounding box center [29, 233] width 10 height 10
click at [31, 155] on div at bounding box center [29, 155] width 10 height 10
click at [30, 132] on div at bounding box center [29, 130] width 10 height 10
click at [308, 472] on div "Undo" at bounding box center [318, 566] width 20 height 8
click at [303, 472] on div "Undo" at bounding box center [310, 565] width 49 height 19
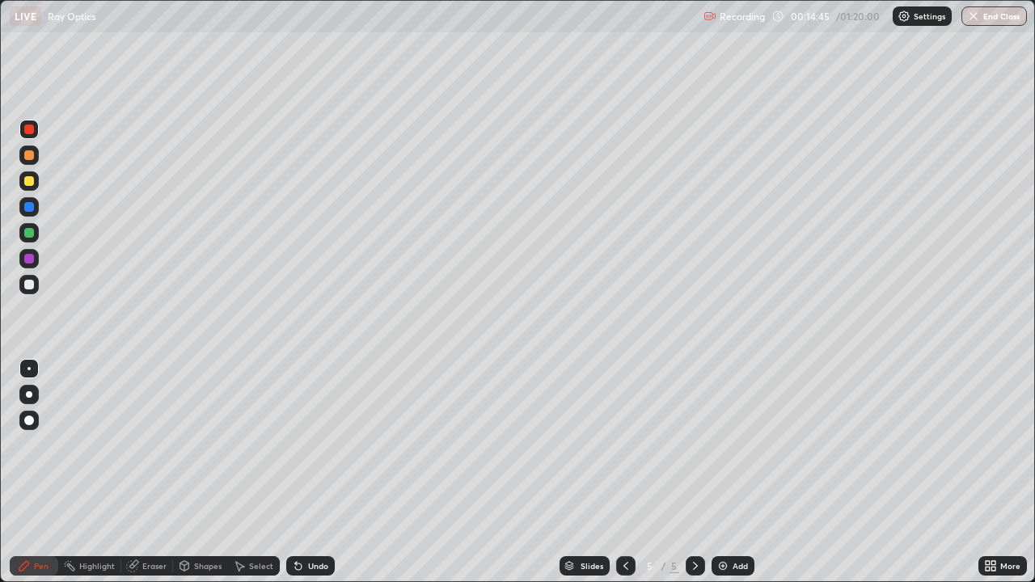
click at [303, 472] on div "Undo" at bounding box center [310, 565] width 49 height 19
click at [308, 472] on div "Undo" at bounding box center [318, 566] width 20 height 8
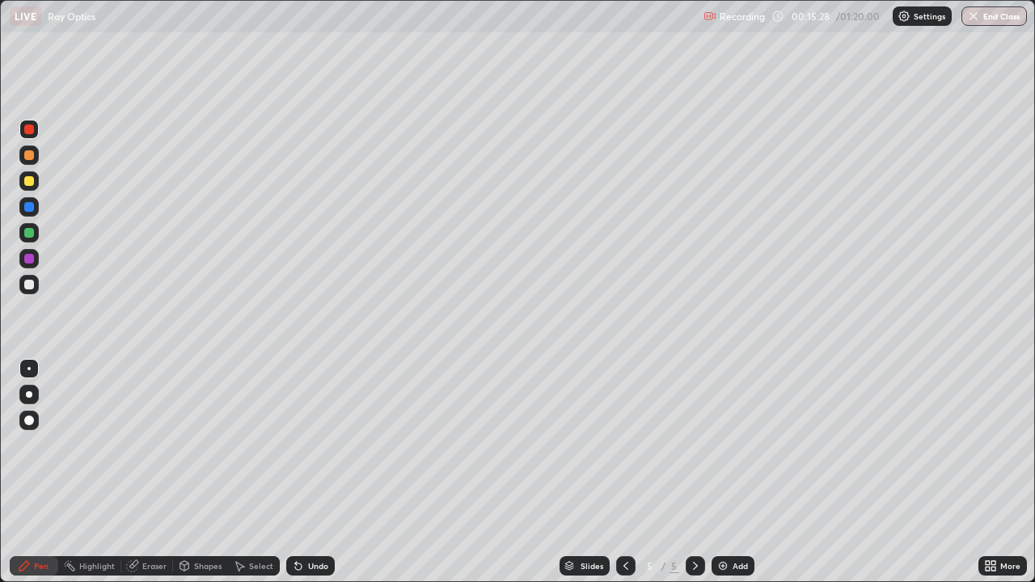
click at [27, 261] on div at bounding box center [29, 259] width 10 height 10
click at [310, 472] on div "Undo" at bounding box center [318, 566] width 20 height 8
click at [304, 472] on div "Undo" at bounding box center [310, 565] width 49 height 19
click at [31, 235] on div at bounding box center [29, 233] width 10 height 10
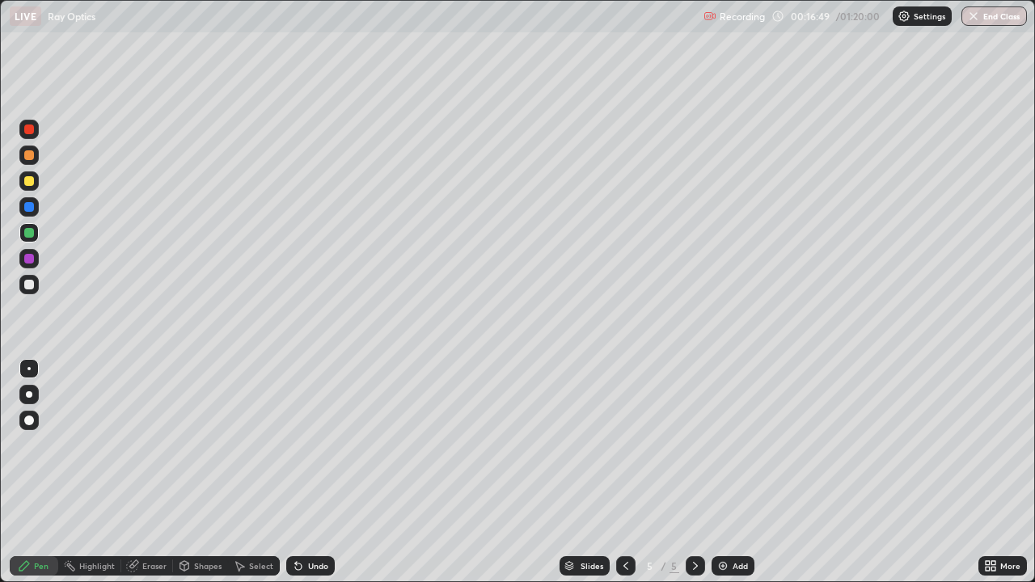
click at [29, 130] on div at bounding box center [29, 130] width 10 height 10
click at [313, 472] on div "Undo" at bounding box center [318, 566] width 20 height 8
click at [309, 472] on div "Undo" at bounding box center [318, 566] width 20 height 8
click at [322, 472] on div "Undo" at bounding box center [310, 565] width 49 height 19
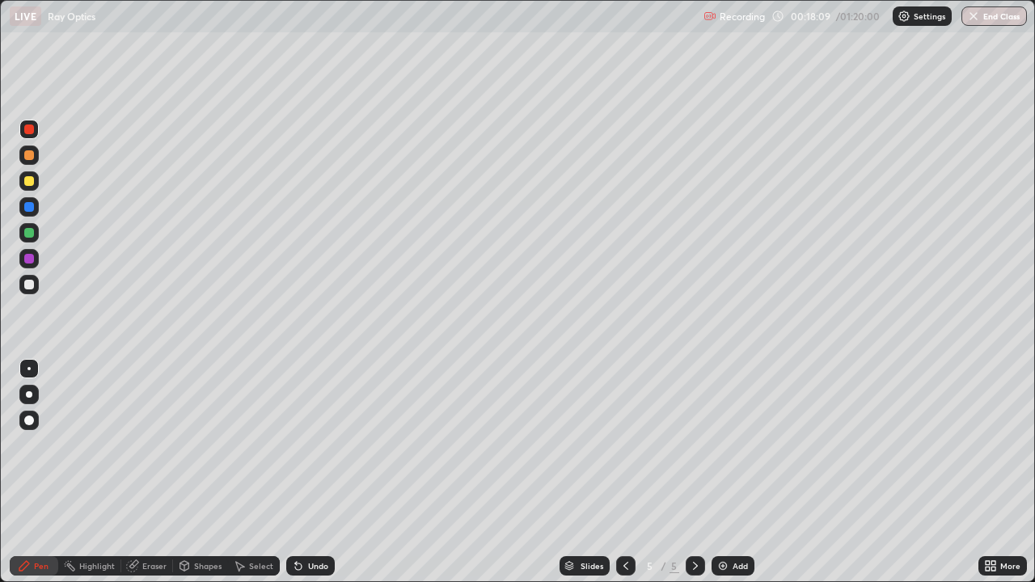
click at [315, 472] on div "Undo" at bounding box center [318, 566] width 20 height 8
click at [311, 472] on div "Undo" at bounding box center [310, 565] width 49 height 19
click at [306, 472] on div "Undo" at bounding box center [310, 565] width 49 height 19
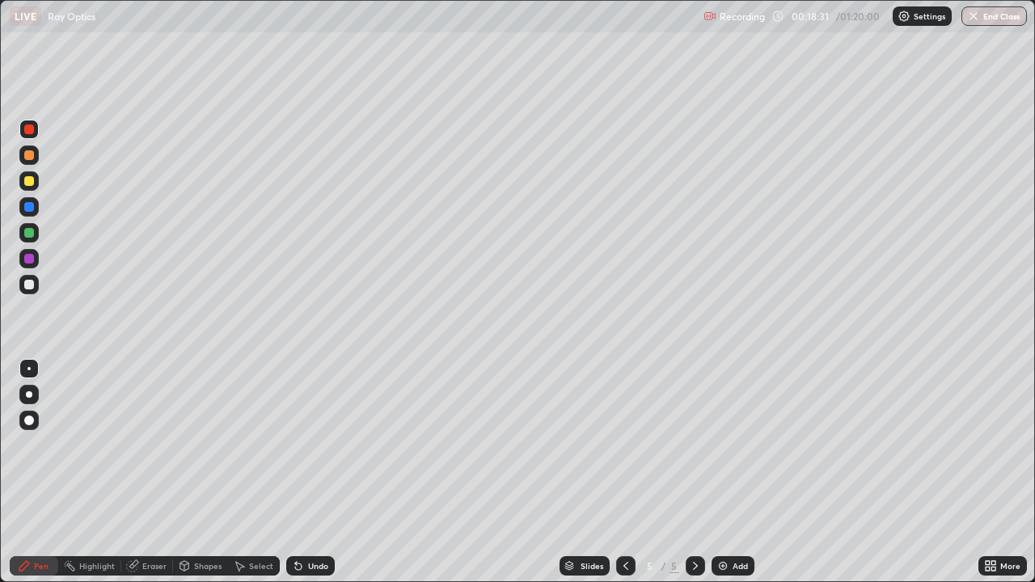
click at [306, 472] on div "Undo" at bounding box center [310, 565] width 49 height 19
click at [788, 472] on div "Slides 5 / 5 Add" at bounding box center [657, 566] width 644 height 32
click at [789, 472] on div "Slides 5 / 5 Add" at bounding box center [657, 566] width 644 height 32
click at [308, 472] on div "Undo" at bounding box center [318, 566] width 20 height 8
click at [729, 472] on div "Add" at bounding box center [733, 565] width 43 height 19
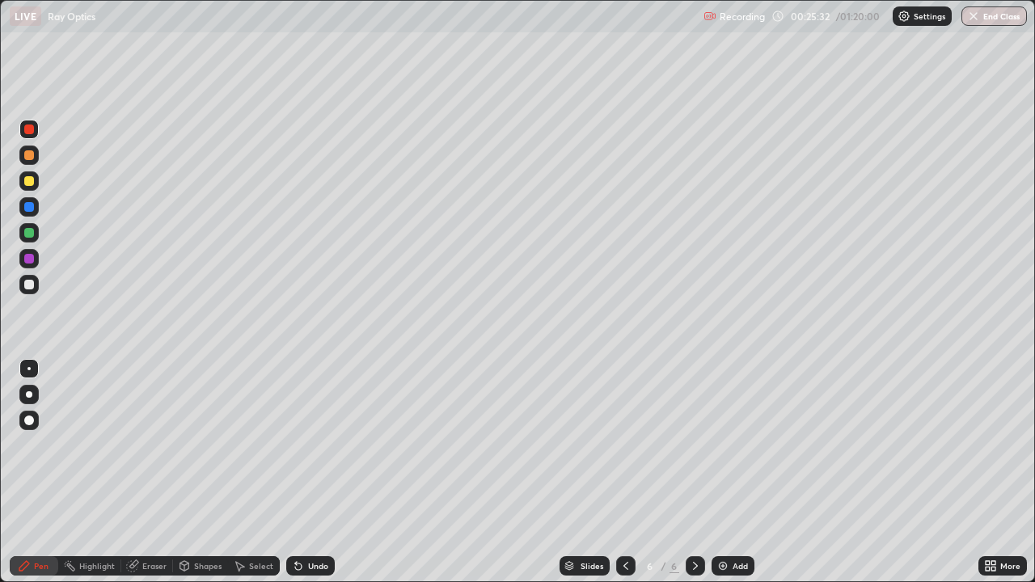
click at [30, 209] on div at bounding box center [29, 207] width 10 height 10
click at [142, 472] on div "Eraser" at bounding box center [154, 566] width 24 height 8
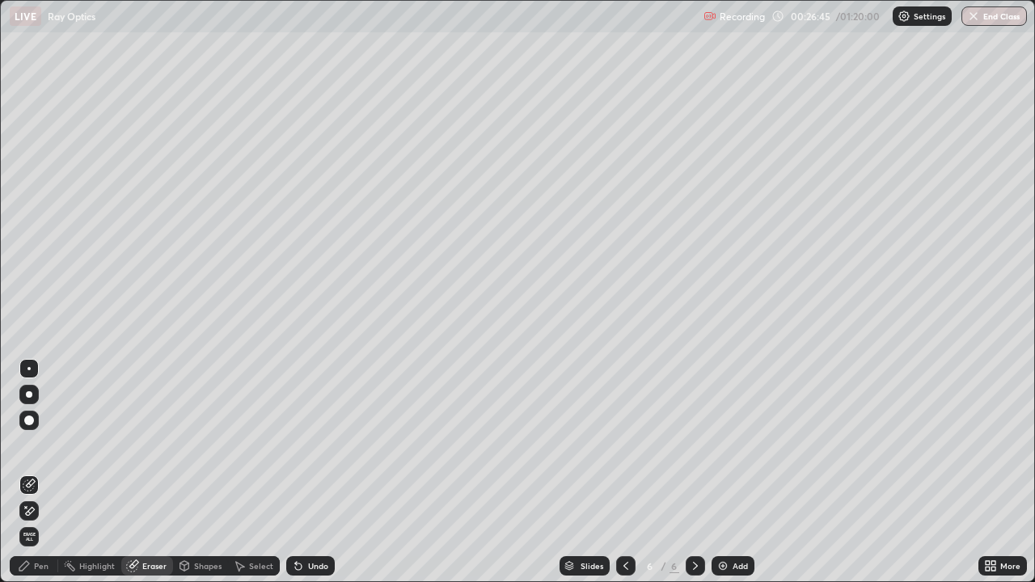
click at [40, 472] on div "Pen" at bounding box center [41, 566] width 15 height 8
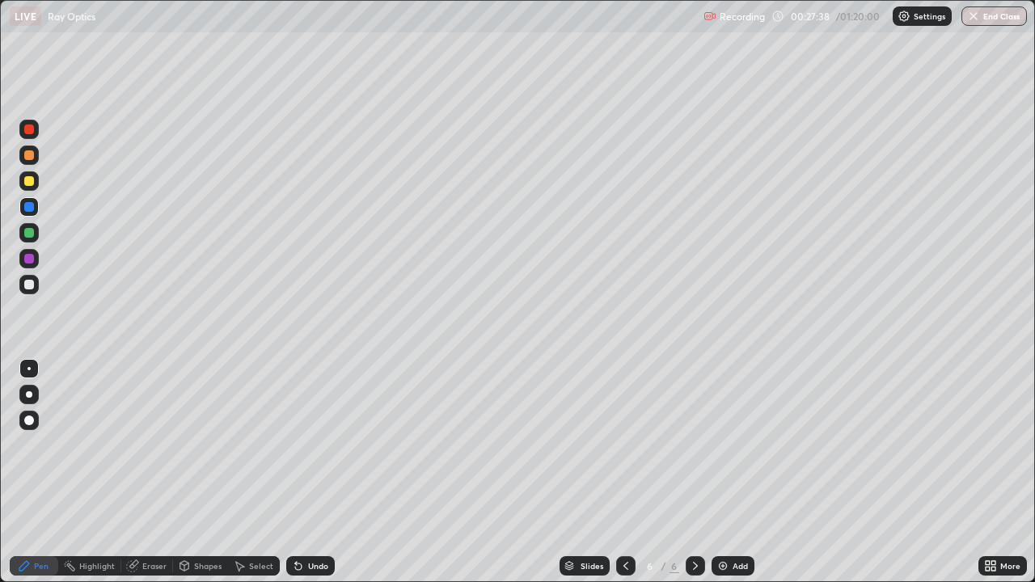
click at [624, 472] on icon at bounding box center [625, 566] width 13 height 13
click at [694, 472] on icon at bounding box center [695, 566] width 13 height 13
click at [725, 472] on img at bounding box center [722, 566] width 13 height 13
click at [27, 157] on div at bounding box center [29, 155] width 10 height 10
click at [32, 287] on div at bounding box center [29, 285] width 10 height 10
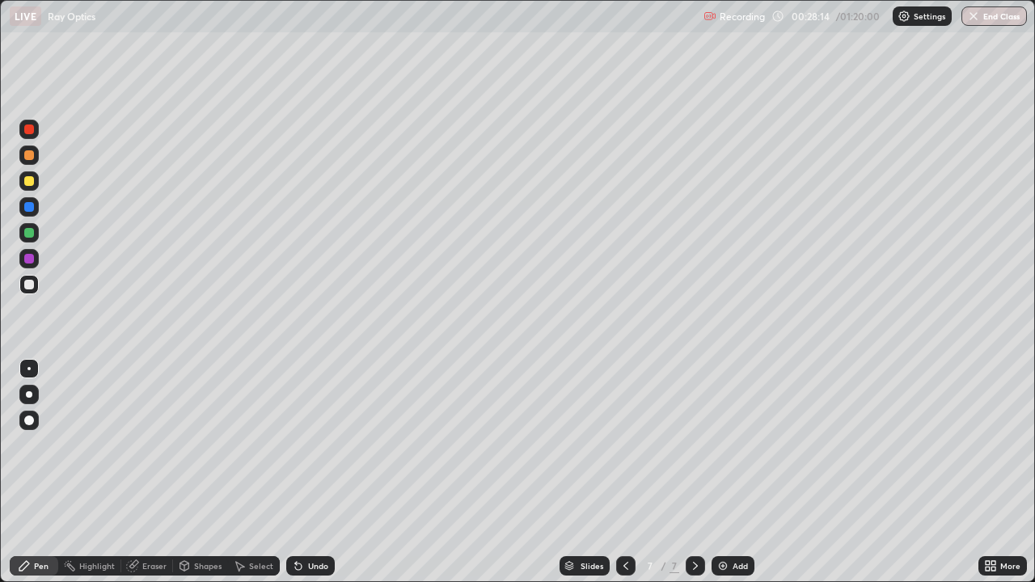
click at [28, 235] on div at bounding box center [29, 233] width 10 height 10
click at [33, 209] on div at bounding box center [29, 207] width 10 height 10
click at [32, 232] on div at bounding box center [29, 233] width 10 height 10
click at [30, 235] on div at bounding box center [29, 233] width 10 height 10
click at [35, 207] on div at bounding box center [28, 206] width 19 height 19
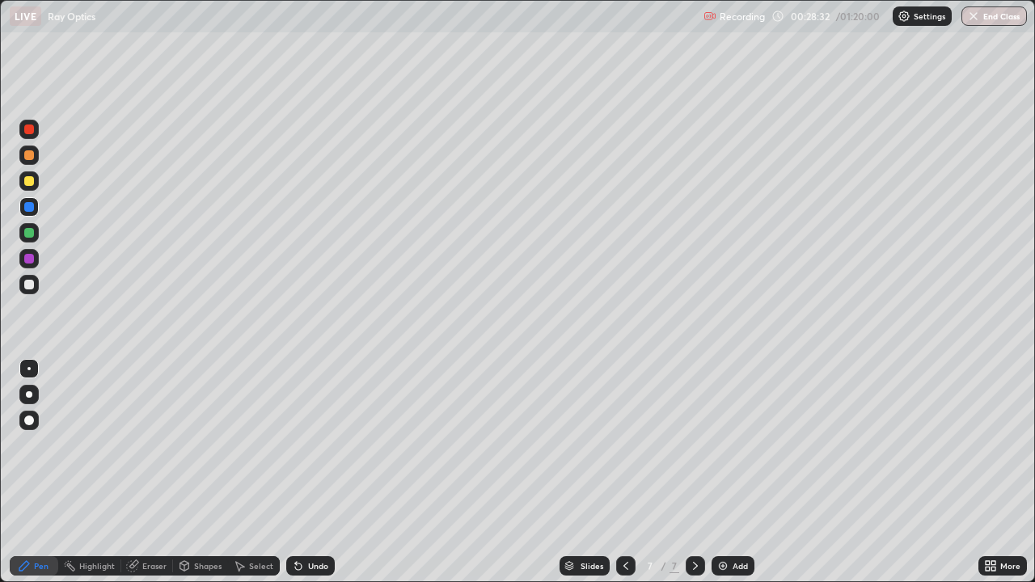
click at [31, 237] on div at bounding box center [29, 233] width 10 height 10
click at [31, 262] on div at bounding box center [29, 259] width 10 height 10
click at [27, 232] on div at bounding box center [29, 233] width 10 height 10
click at [33, 162] on div at bounding box center [28, 155] width 19 height 19
click at [308, 472] on div "Undo" at bounding box center [318, 566] width 20 height 8
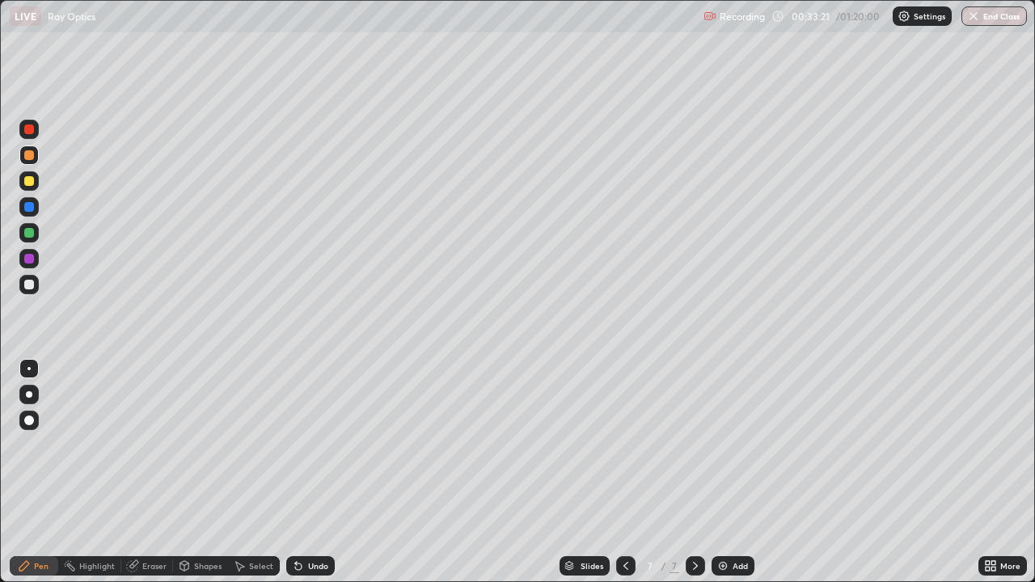
click at [309, 472] on div "Undo" at bounding box center [318, 566] width 20 height 8
click at [308, 472] on div "Undo" at bounding box center [318, 566] width 20 height 8
click at [314, 472] on div "Undo" at bounding box center [318, 566] width 20 height 8
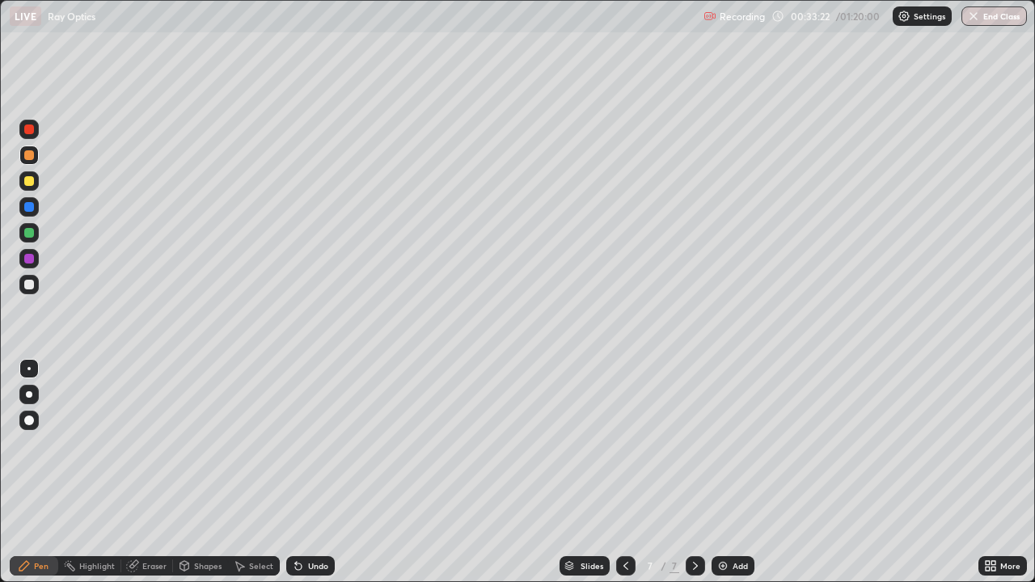
click at [311, 472] on div "Undo" at bounding box center [318, 566] width 20 height 8
click at [305, 472] on div "Undo" at bounding box center [310, 565] width 49 height 19
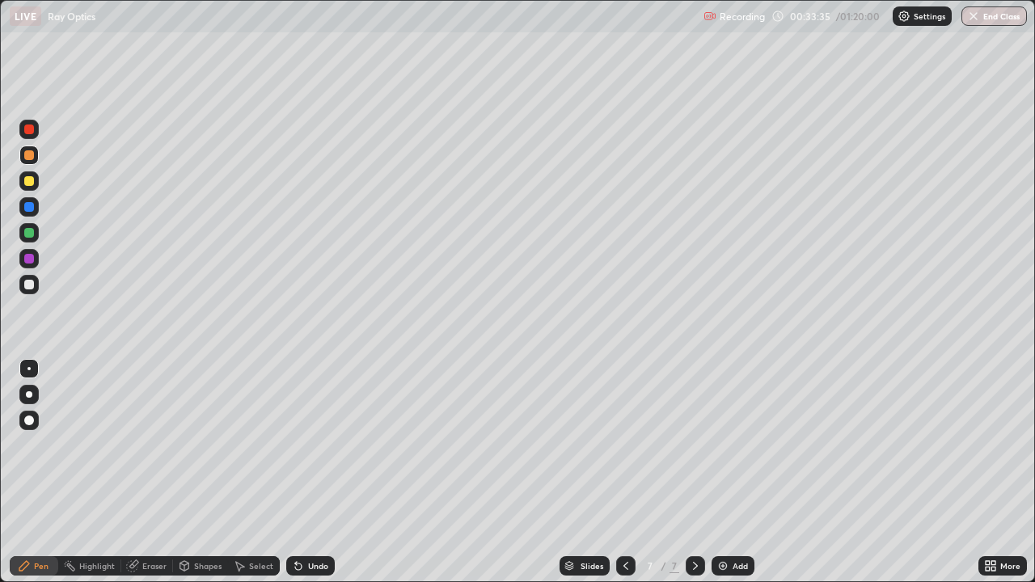
click at [315, 472] on div "Undo" at bounding box center [310, 565] width 49 height 19
click at [311, 472] on div "Undo" at bounding box center [318, 566] width 20 height 8
click at [31, 286] on div at bounding box center [29, 285] width 10 height 10
click at [26, 263] on div at bounding box center [29, 259] width 10 height 10
click at [28, 213] on div at bounding box center [28, 206] width 19 height 19
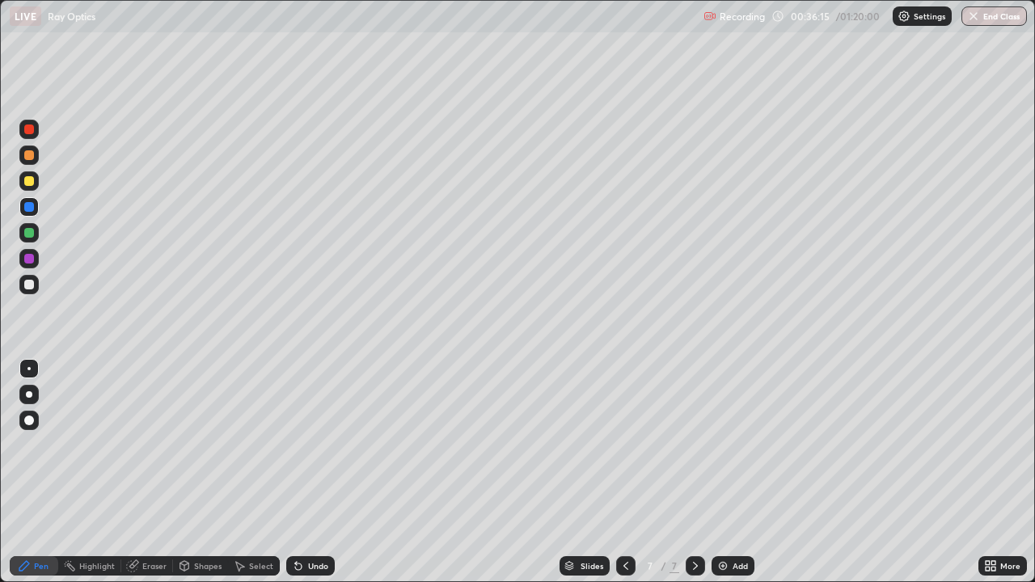
click at [298, 472] on icon at bounding box center [298, 567] width 6 height 6
click at [303, 472] on div "Undo" at bounding box center [310, 565] width 49 height 19
click at [308, 472] on div "Undo" at bounding box center [318, 566] width 20 height 8
click at [303, 472] on div "Undo" at bounding box center [310, 565] width 49 height 19
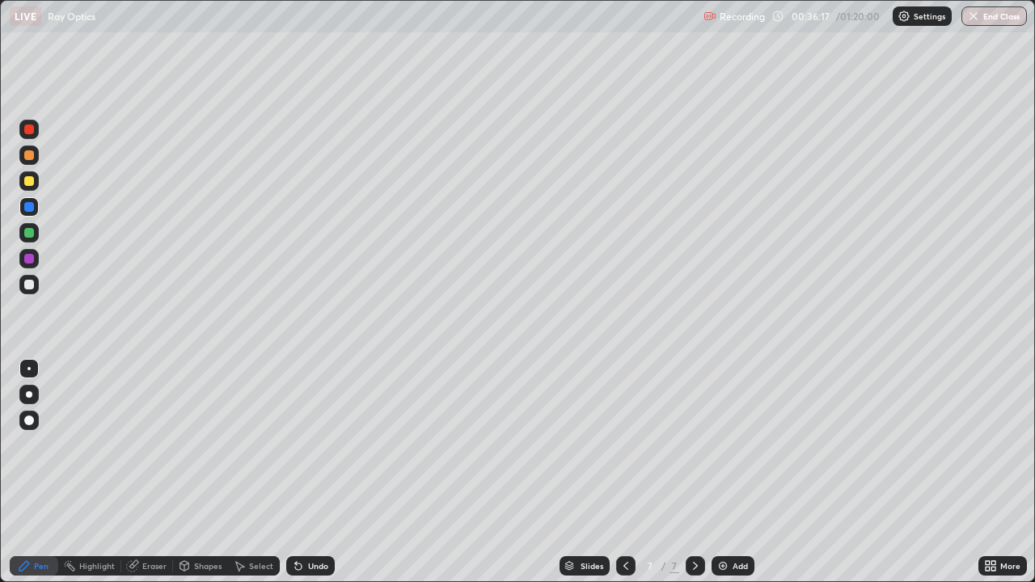
click at [308, 472] on div "Undo" at bounding box center [318, 566] width 20 height 8
click at [309, 472] on div "Undo" at bounding box center [318, 566] width 20 height 8
click at [308, 472] on div "Undo" at bounding box center [318, 566] width 20 height 8
click at [309, 472] on div "Undo" at bounding box center [318, 566] width 20 height 8
click at [305, 472] on div "Undo" at bounding box center [310, 565] width 49 height 19
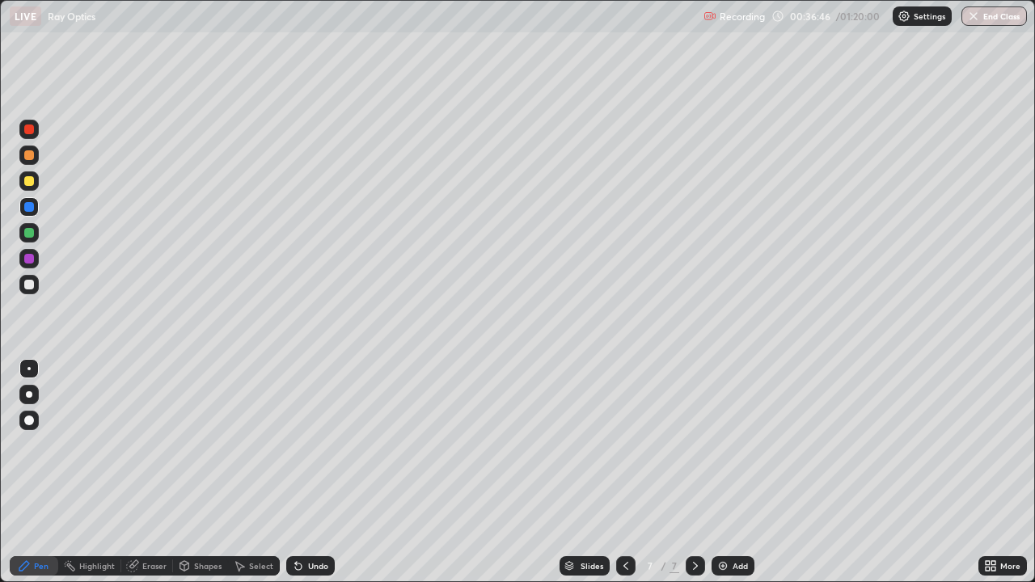
click at [31, 289] on div at bounding box center [29, 285] width 10 height 10
click at [300, 472] on icon at bounding box center [298, 566] width 13 height 13
click at [296, 472] on icon at bounding box center [298, 567] width 6 height 6
click at [299, 472] on icon at bounding box center [298, 567] width 6 height 6
click at [302, 472] on icon at bounding box center [298, 566] width 13 height 13
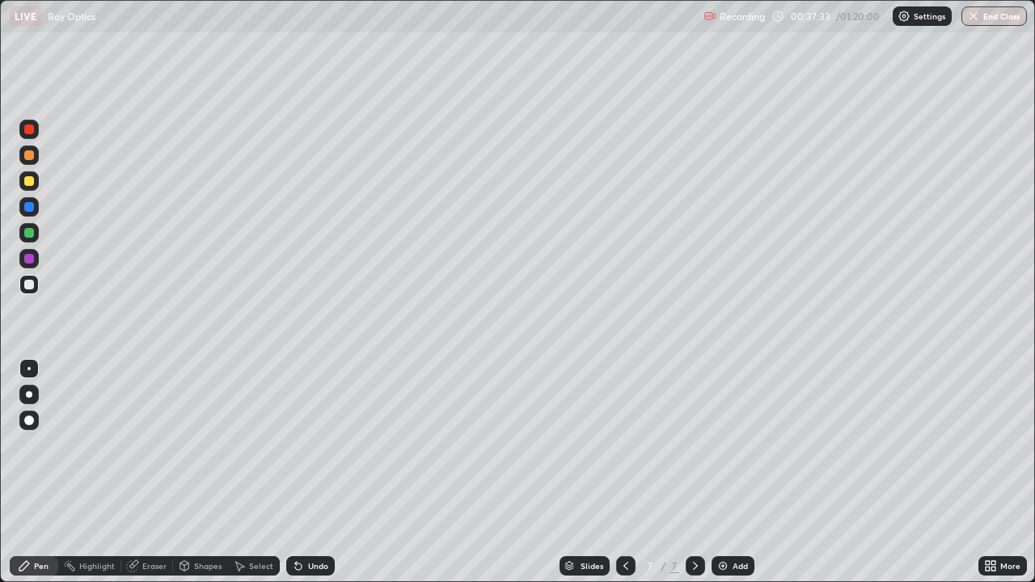
click at [298, 472] on icon at bounding box center [298, 567] width 6 height 6
click at [297, 472] on icon at bounding box center [298, 567] width 6 height 6
click at [727, 472] on img at bounding box center [722, 566] width 13 height 13
click at [625, 472] on icon at bounding box center [625, 566] width 13 height 13
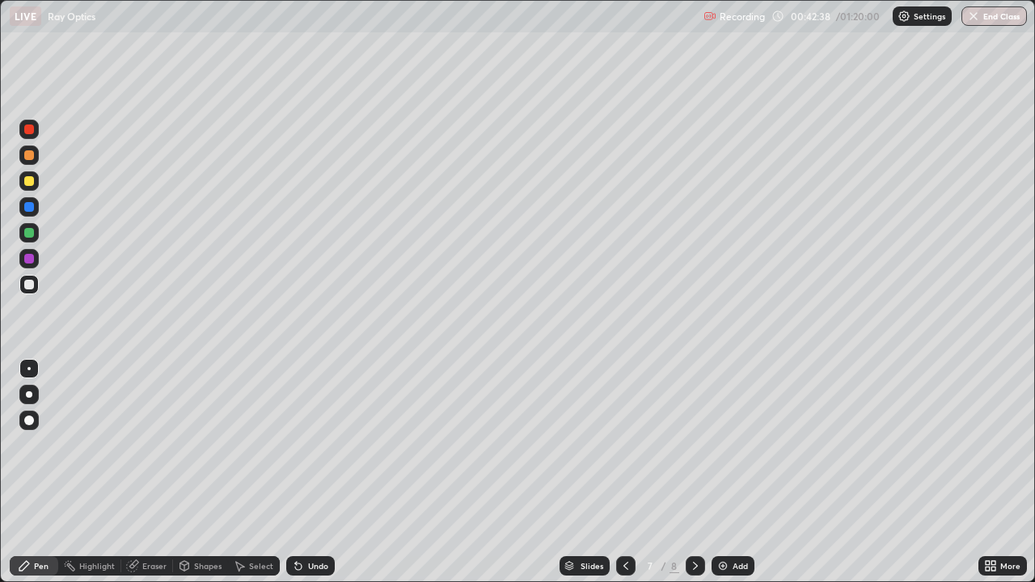
click at [733, 472] on div "Add" at bounding box center [740, 566] width 15 height 8
click at [23, 260] on div at bounding box center [28, 258] width 19 height 19
click at [619, 472] on icon at bounding box center [625, 566] width 13 height 13
click at [624, 472] on icon at bounding box center [625, 566] width 13 height 13
click at [722, 472] on img at bounding box center [722, 566] width 13 height 13
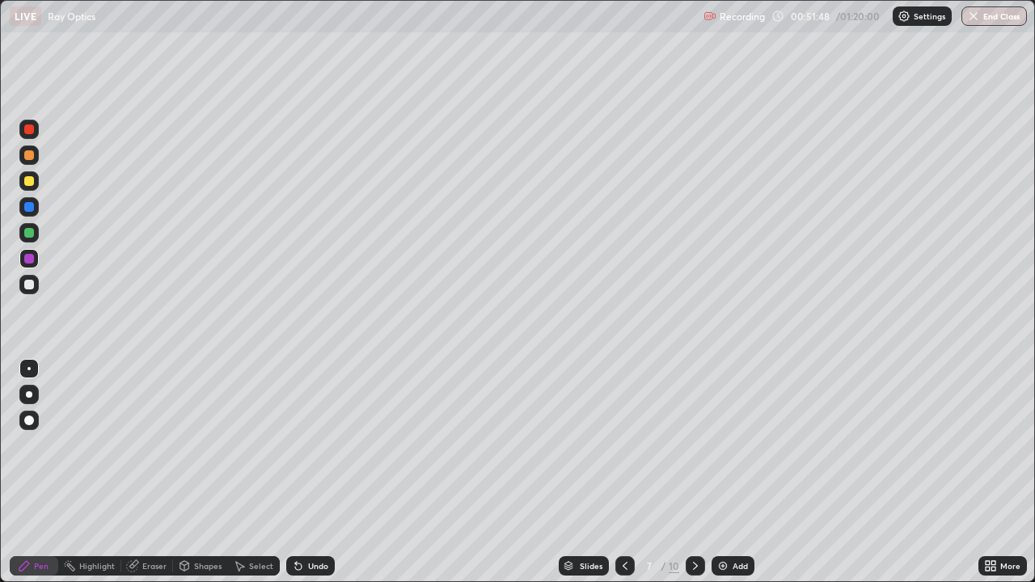
click at [722, 472] on img at bounding box center [722, 566] width 13 height 13
click at [624, 472] on icon at bounding box center [625, 566] width 13 height 13
click at [623, 472] on icon at bounding box center [625, 566] width 5 height 8
click at [692, 472] on icon at bounding box center [695, 566] width 13 height 13
click at [694, 472] on icon at bounding box center [695, 566] width 13 height 13
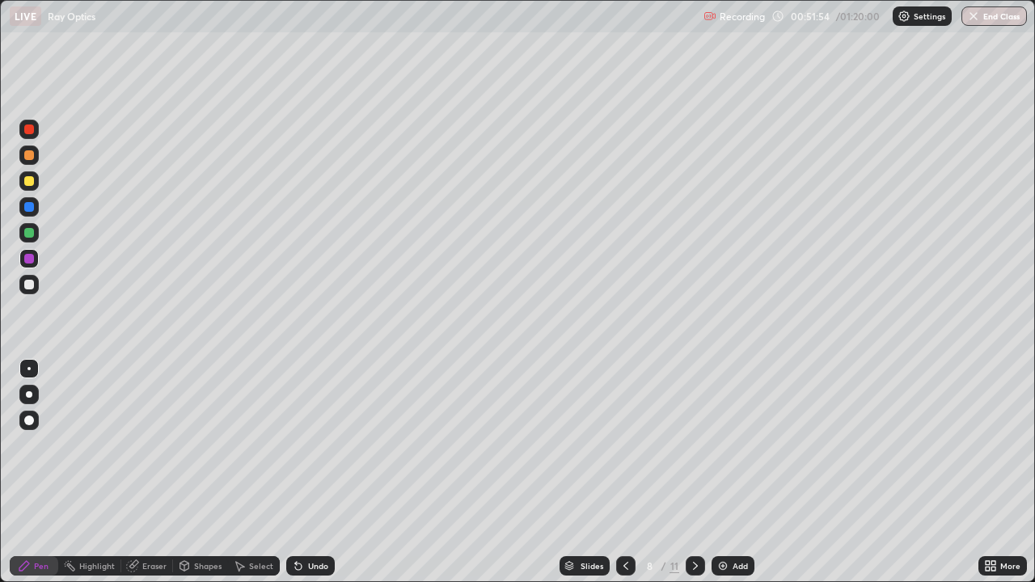
click at [694, 472] on icon at bounding box center [695, 566] width 13 height 13
click at [692, 472] on icon at bounding box center [695, 566] width 13 height 13
click at [30, 157] on div at bounding box center [29, 155] width 10 height 10
click at [30, 233] on div at bounding box center [29, 233] width 10 height 10
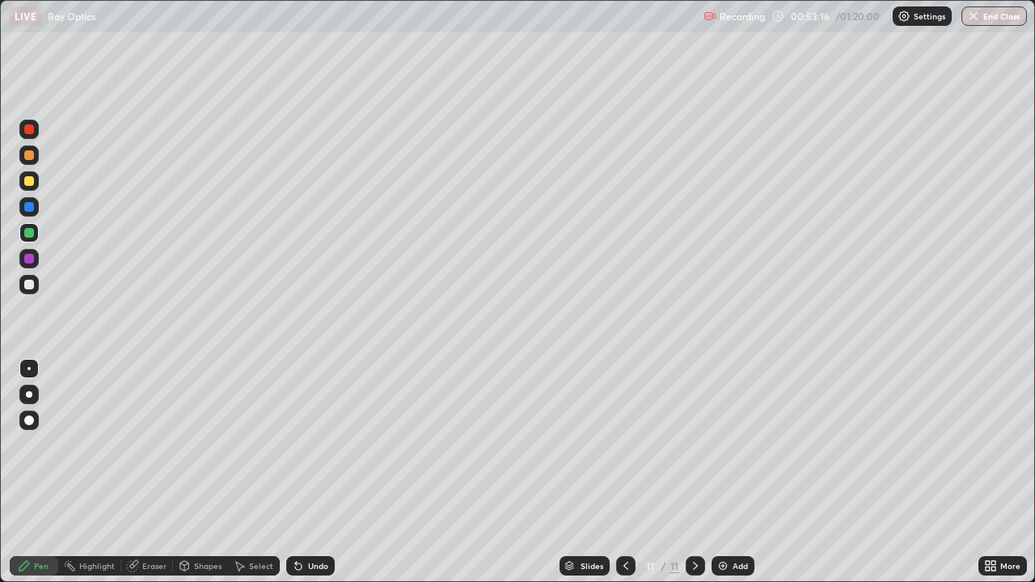
click at [24, 285] on div at bounding box center [29, 285] width 10 height 10
click at [27, 259] on div at bounding box center [29, 259] width 10 height 10
click at [310, 472] on div "Undo" at bounding box center [318, 566] width 20 height 8
click at [308, 472] on div "Undo" at bounding box center [318, 566] width 20 height 8
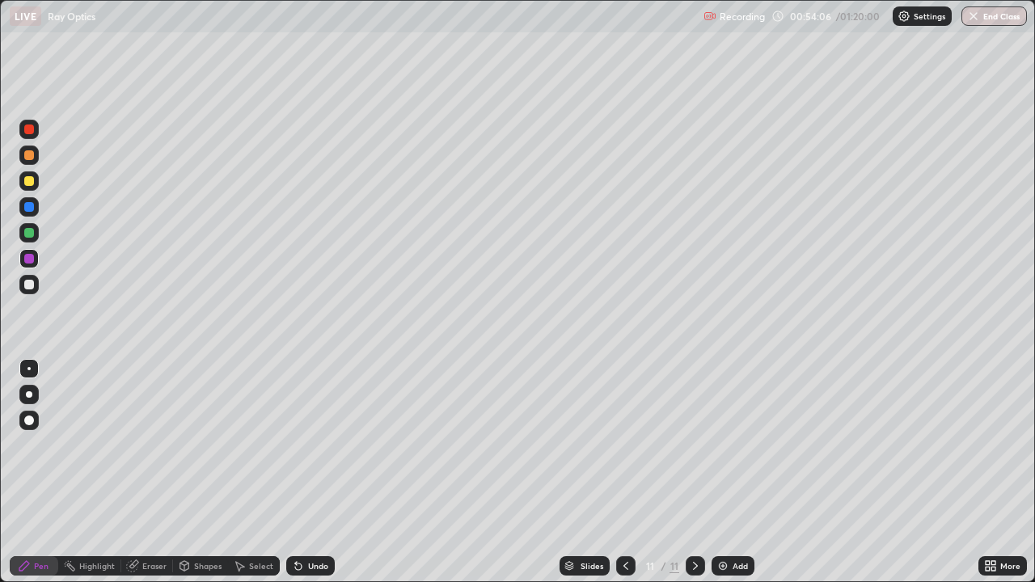
click at [309, 472] on div "Undo" at bounding box center [318, 566] width 20 height 8
click at [308, 472] on div "Undo" at bounding box center [318, 566] width 20 height 8
click at [304, 472] on div "Undo" at bounding box center [310, 565] width 49 height 19
click at [308, 472] on div "Undo" at bounding box center [318, 566] width 20 height 8
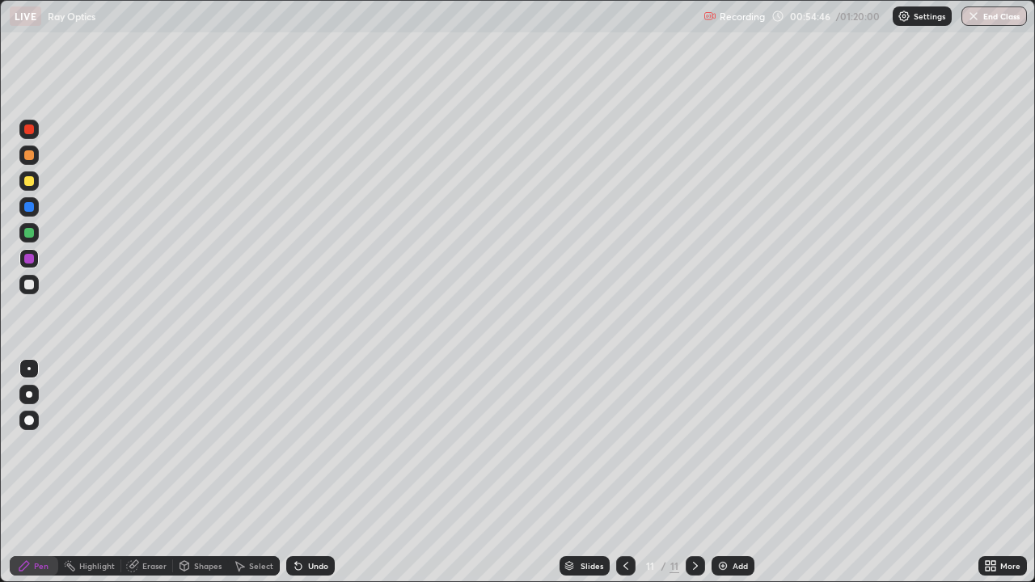
click at [310, 472] on div "Undo" at bounding box center [310, 565] width 49 height 19
click at [311, 472] on div "Undo" at bounding box center [318, 566] width 20 height 8
click at [312, 472] on div "Undo" at bounding box center [318, 566] width 20 height 8
click at [311, 472] on div "Undo" at bounding box center [310, 565] width 49 height 19
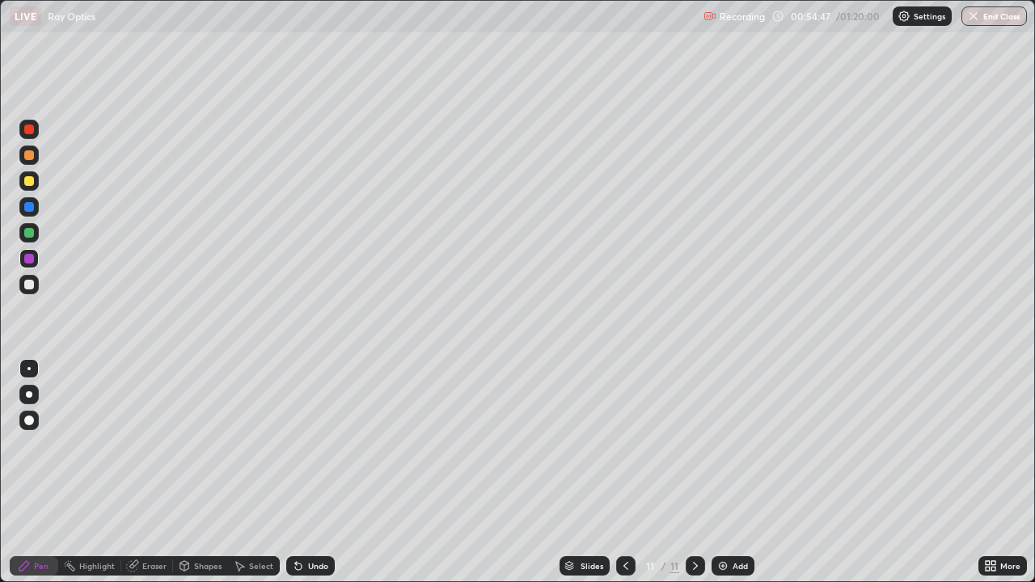
click at [309, 472] on div "Undo" at bounding box center [318, 566] width 20 height 8
click at [311, 472] on div "Undo" at bounding box center [310, 565] width 49 height 19
click at [137, 472] on icon at bounding box center [132, 566] width 13 height 13
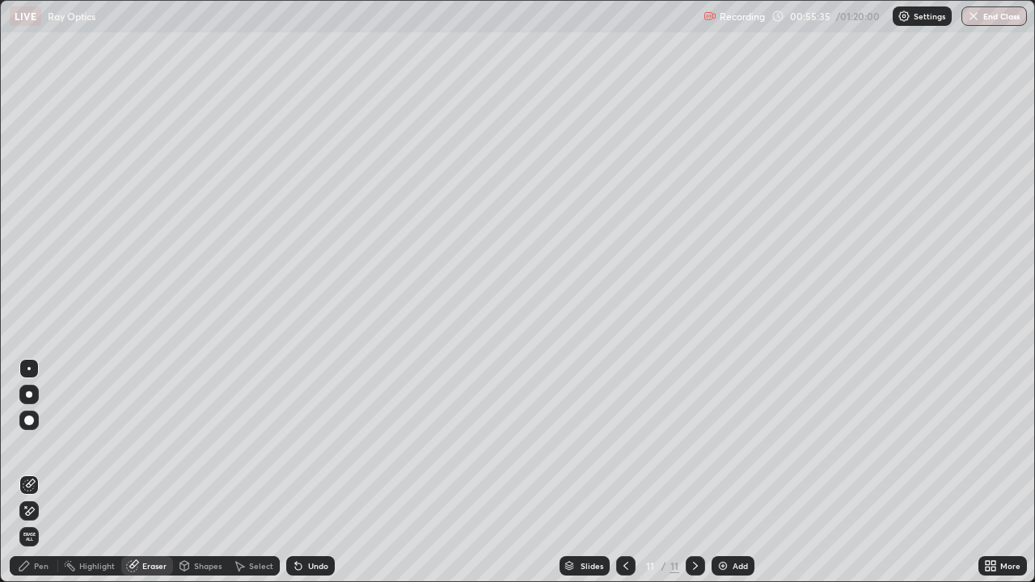
click at [32, 472] on div "Pen" at bounding box center [34, 565] width 49 height 19
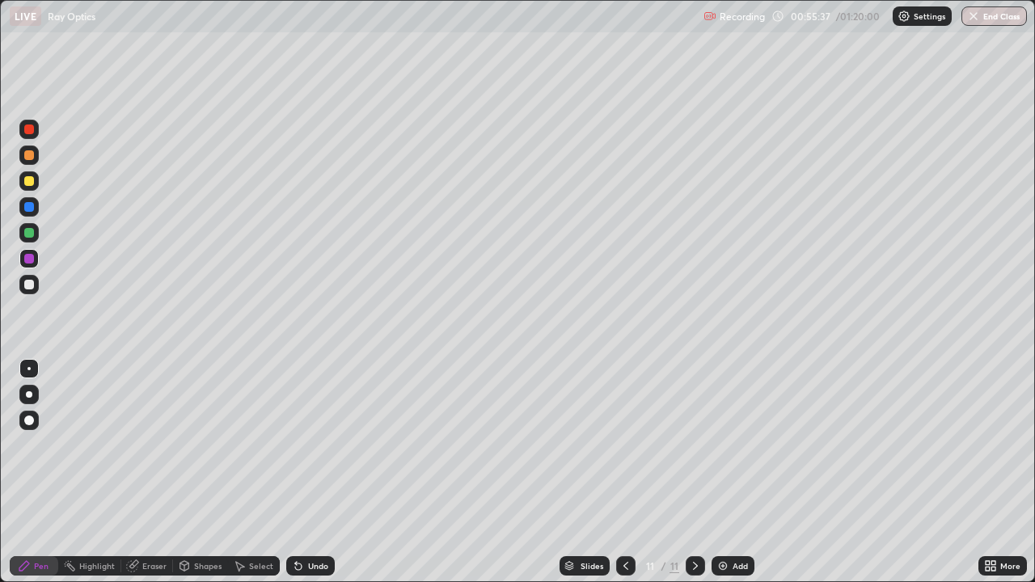
click at [32, 259] on div at bounding box center [29, 259] width 10 height 10
click at [725, 472] on img at bounding box center [722, 566] width 13 height 13
click at [33, 156] on div at bounding box center [29, 155] width 10 height 10
click at [32, 237] on div at bounding box center [29, 233] width 10 height 10
click at [27, 288] on div at bounding box center [29, 285] width 10 height 10
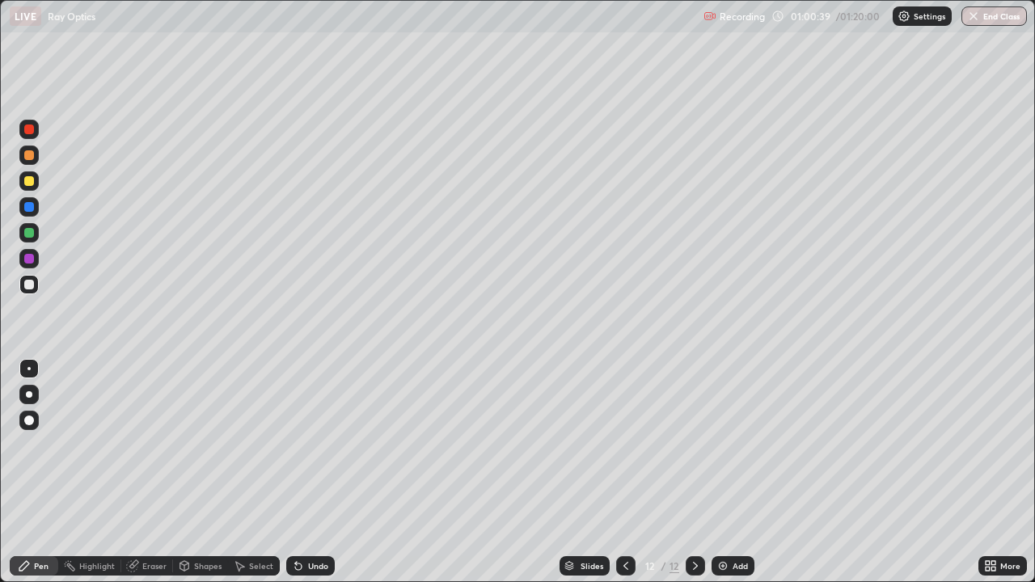
click at [728, 472] on div "Add" at bounding box center [733, 565] width 43 height 19
click at [28, 157] on div at bounding box center [29, 155] width 10 height 10
click at [32, 260] on div at bounding box center [29, 259] width 10 height 10
click at [27, 236] on div at bounding box center [29, 233] width 10 height 10
click at [302, 472] on div "Undo" at bounding box center [310, 565] width 49 height 19
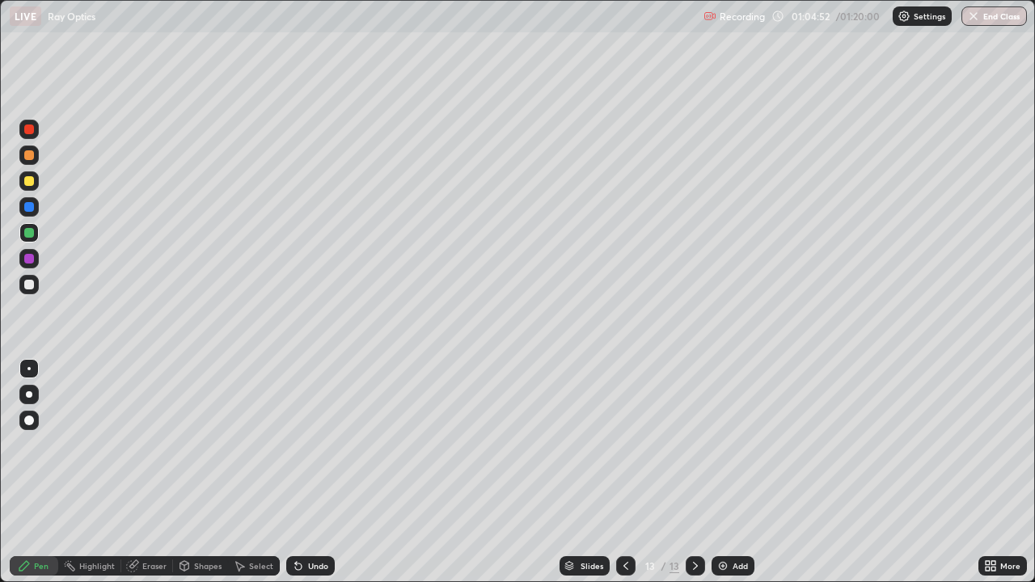
click at [29, 260] on div at bounding box center [29, 259] width 10 height 10
click at [309, 472] on div "Undo" at bounding box center [310, 565] width 49 height 19
click at [314, 472] on div "Undo" at bounding box center [318, 566] width 20 height 8
click at [311, 472] on div "Undo" at bounding box center [310, 565] width 49 height 19
click at [311, 472] on div "Undo" at bounding box center [318, 566] width 20 height 8
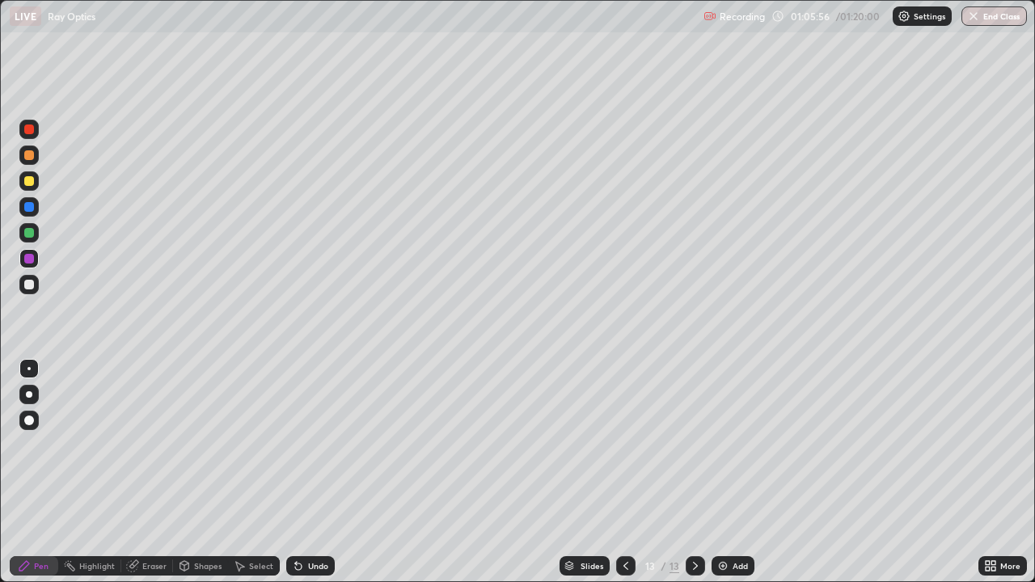
click at [311, 472] on div "Undo" at bounding box center [318, 566] width 20 height 8
click at [309, 472] on div "Undo" at bounding box center [318, 566] width 20 height 8
click at [311, 472] on div "Undo" at bounding box center [318, 566] width 20 height 8
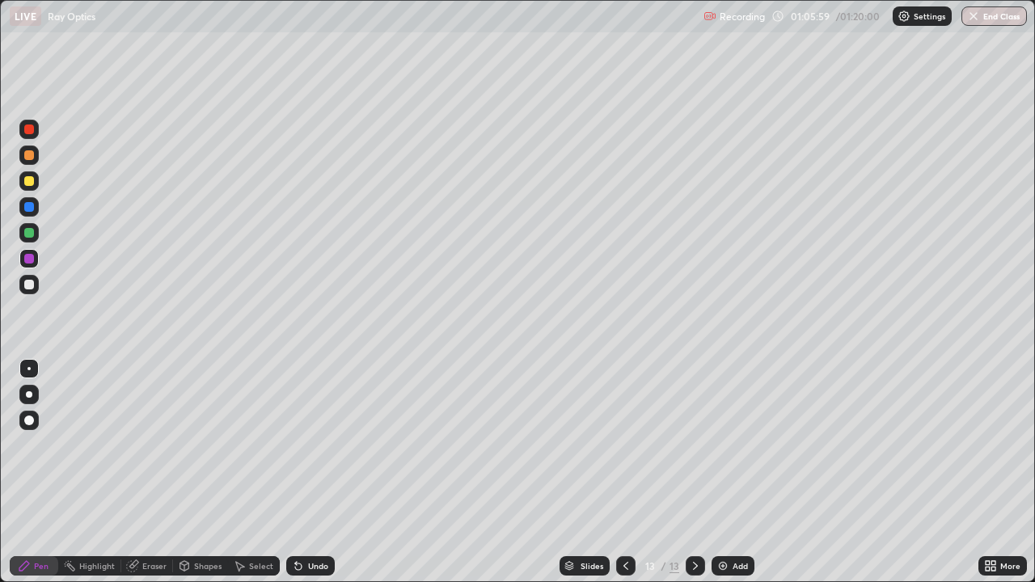
click at [308, 472] on div "Undo" at bounding box center [318, 566] width 20 height 8
click at [314, 472] on div "Undo" at bounding box center [318, 566] width 20 height 8
click at [309, 472] on div "Undo" at bounding box center [318, 566] width 20 height 8
click at [315, 472] on div "Undo" at bounding box center [318, 566] width 20 height 8
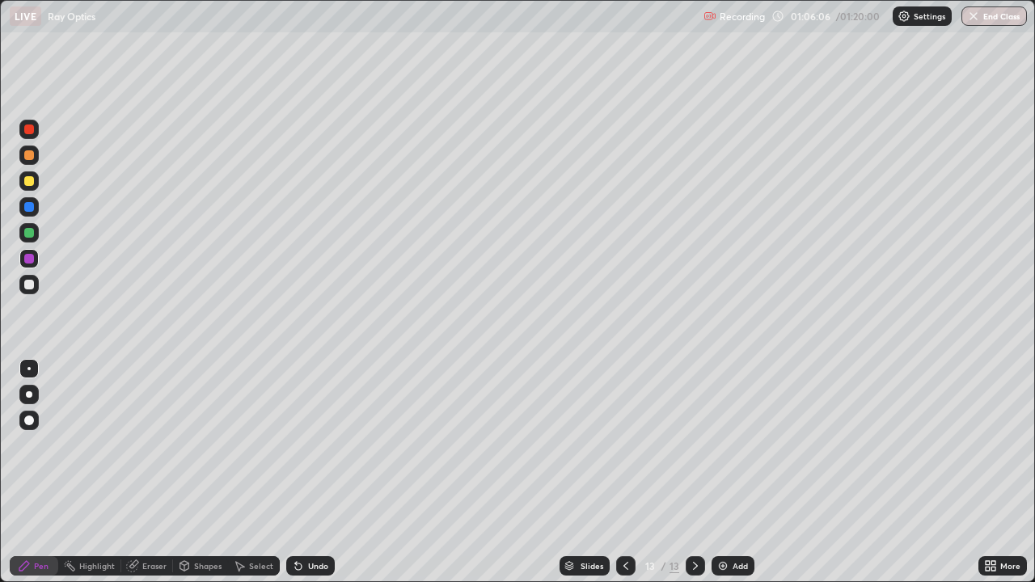
click at [308, 472] on div "Undo" at bounding box center [310, 565] width 49 height 19
click at [29, 285] on div at bounding box center [29, 285] width 10 height 10
click at [308, 472] on div "Undo" at bounding box center [318, 566] width 20 height 8
click at [305, 472] on div "Undo" at bounding box center [310, 565] width 49 height 19
click at [302, 472] on icon at bounding box center [298, 566] width 13 height 13
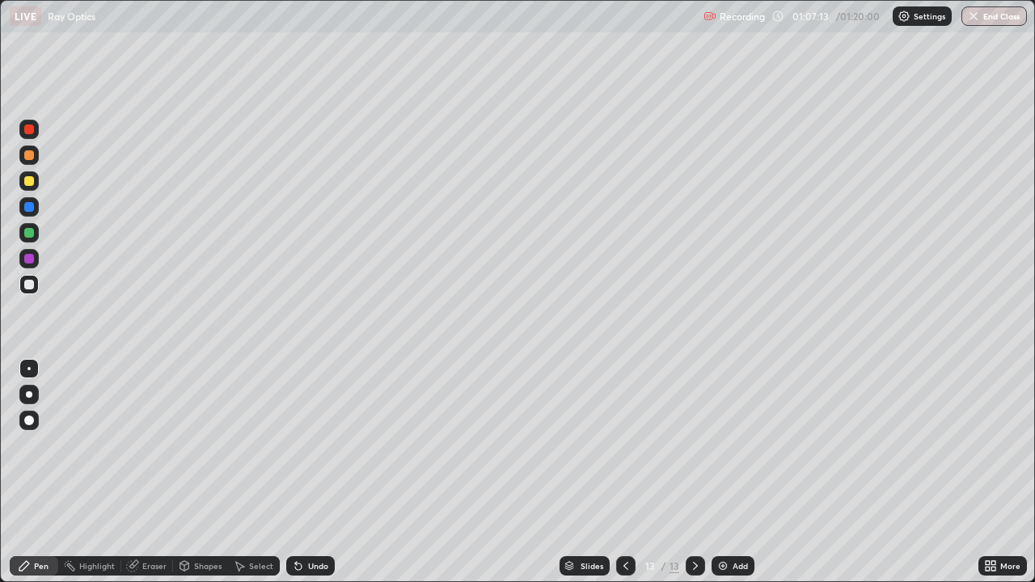
click at [295, 472] on icon at bounding box center [296, 563] width 2 height 2
click at [299, 472] on div "Undo" at bounding box center [310, 565] width 49 height 19
click at [295, 472] on div "Undo" at bounding box center [310, 565] width 49 height 19
click at [291, 472] on div "Undo" at bounding box center [310, 565] width 49 height 19
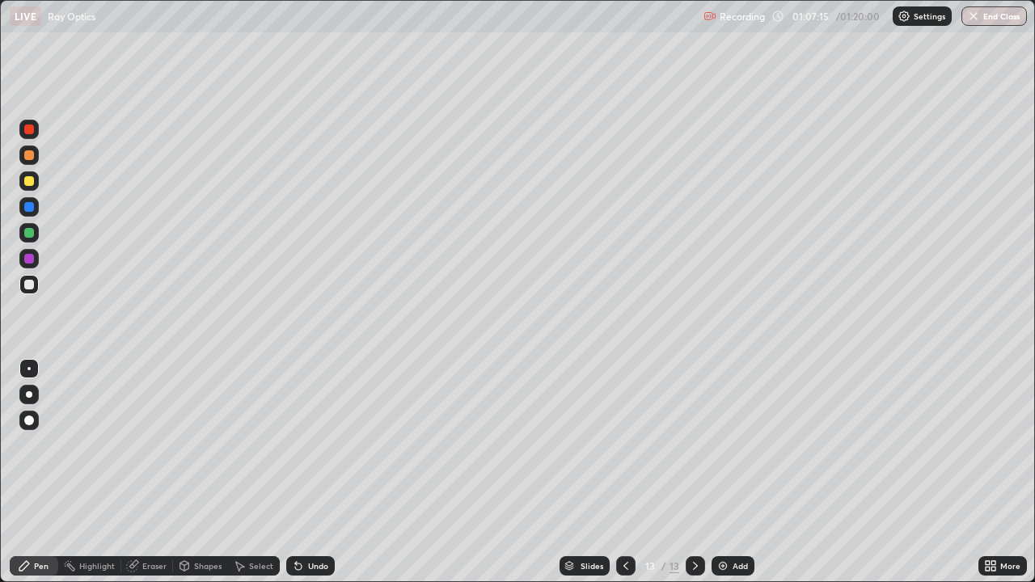
click at [292, 472] on icon at bounding box center [298, 566] width 13 height 13
click at [289, 472] on div "Undo" at bounding box center [310, 565] width 49 height 19
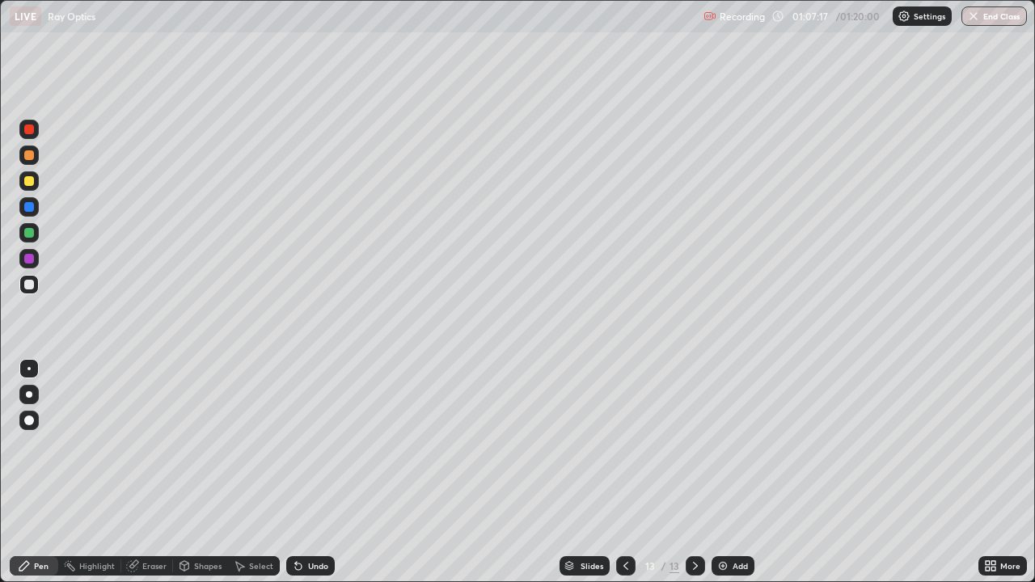
click at [289, 472] on div "Undo" at bounding box center [310, 565] width 49 height 19
click at [29, 259] on div at bounding box center [29, 259] width 10 height 10
click at [32, 283] on div at bounding box center [29, 285] width 10 height 10
click at [296, 472] on icon at bounding box center [298, 567] width 6 height 6
click at [299, 472] on icon at bounding box center [298, 567] width 6 height 6
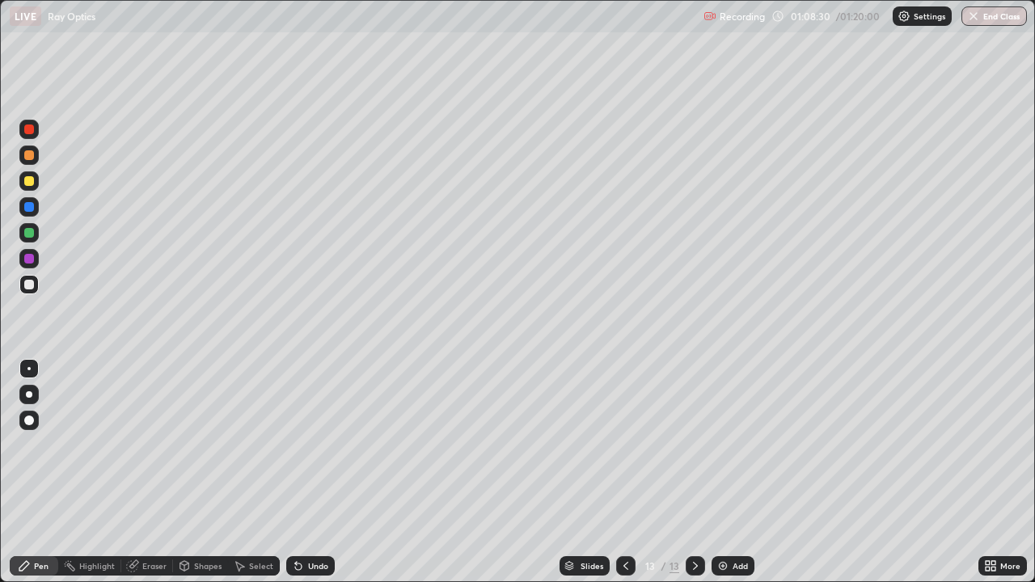
click at [296, 472] on icon at bounding box center [298, 567] width 6 height 6
click at [295, 472] on icon at bounding box center [296, 563] width 2 height 2
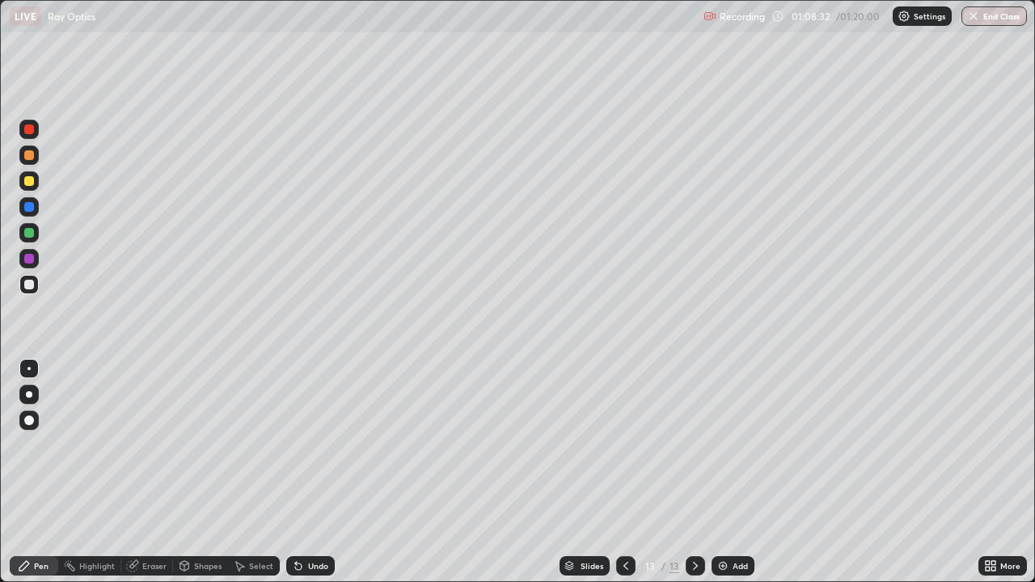
click at [295, 472] on icon at bounding box center [296, 563] width 2 height 2
click at [730, 472] on div "Add" at bounding box center [733, 565] width 43 height 19
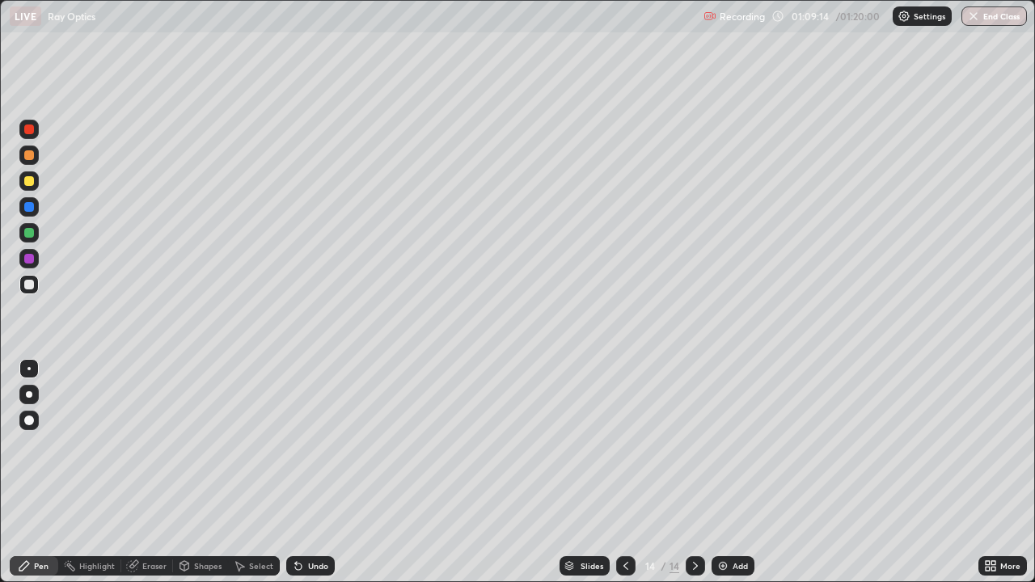
click at [37, 261] on div at bounding box center [28, 258] width 19 height 19
click at [30, 239] on div at bounding box center [28, 232] width 19 height 19
click at [30, 184] on div at bounding box center [29, 181] width 10 height 10
click at [31, 263] on div at bounding box center [29, 259] width 10 height 10
click at [304, 472] on div "Undo" at bounding box center [310, 565] width 49 height 19
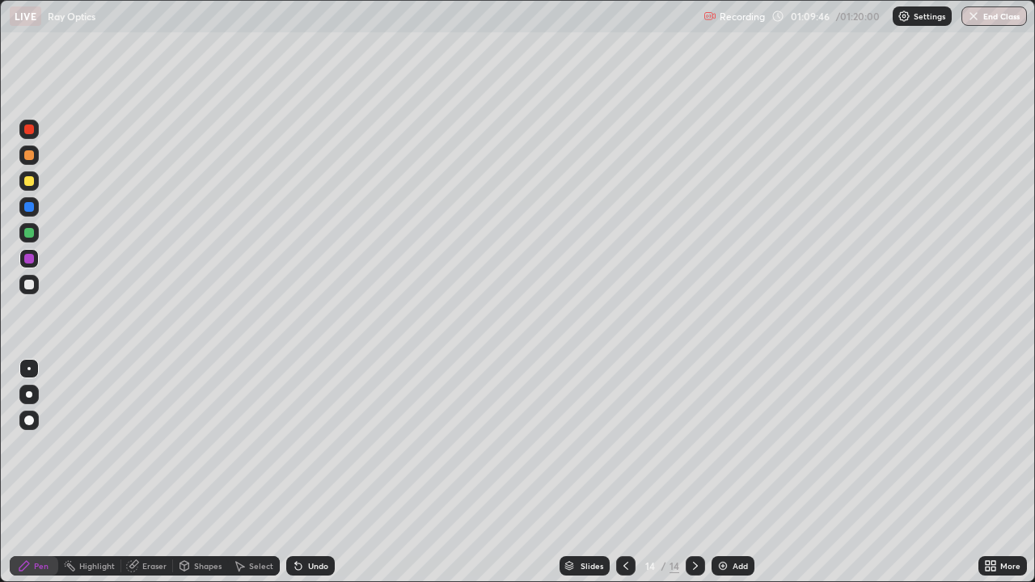
click at [308, 472] on div "Undo" at bounding box center [318, 566] width 20 height 8
click at [306, 472] on div "Undo" at bounding box center [310, 565] width 49 height 19
click at [304, 472] on div "Undo" at bounding box center [310, 565] width 49 height 19
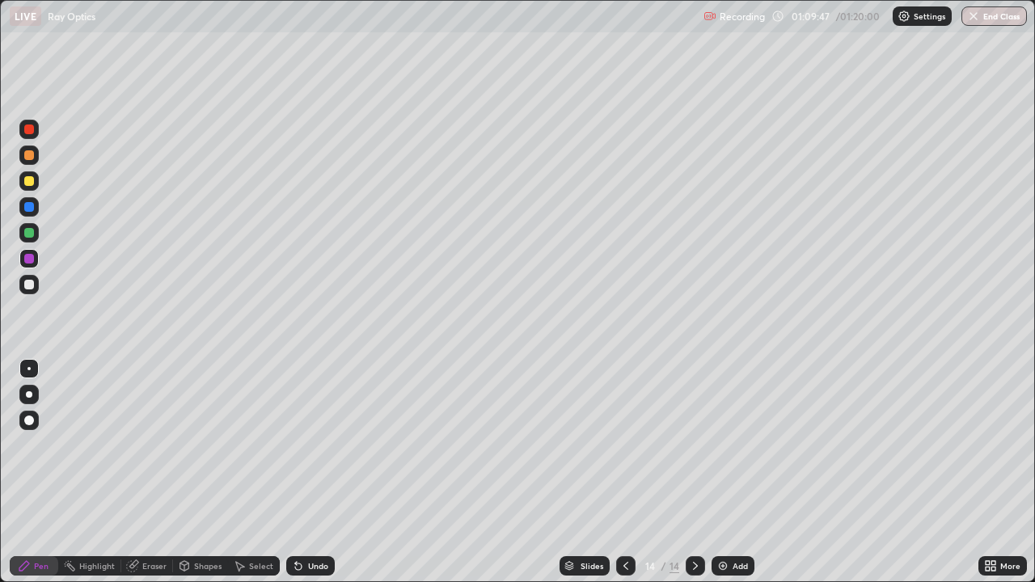
click at [304, 472] on div "Undo" at bounding box center [310, 565] width 49 height 19
click at [302, 472] on div "Undo" at bounding box center [310, 565] width 49 height 19
click at [308, 472] on div "Undo" at bounding box center [318, 566] width 20 height 8
click at [303, 472] on div "Undo" at bounding box center [310, 565] width 49 height 19
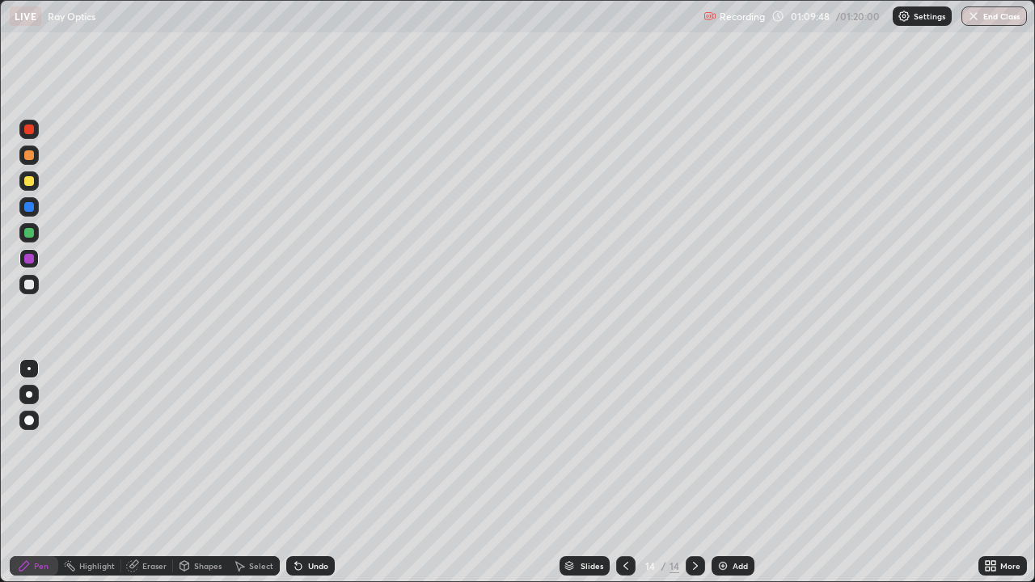
click at [303, 472] on div "Undo" at bounding box center [310, 565] width 49 height 19
click at [302, 472] on icon at bounding box center [298, 566] width 13 height 13
click at [296, 472] on icon at bounding box center [298, 567] width 6 height 6
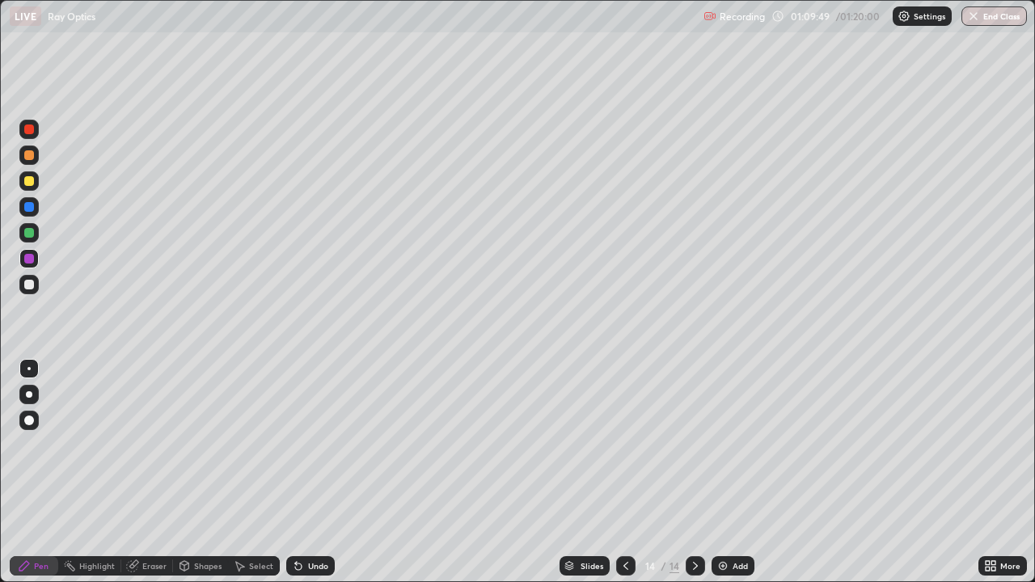
click at [298, 472] on icon at bounding box center [298, 566] width 13 height 13
click at [295, 472] on icon at bounding box center [296, 563] width 2 height 2
click at [25, 259] on div at bounding box center [29, 259] width 10 height 10
click at [33, 158] on div at bounding box center [29, 155] width 10 height 10
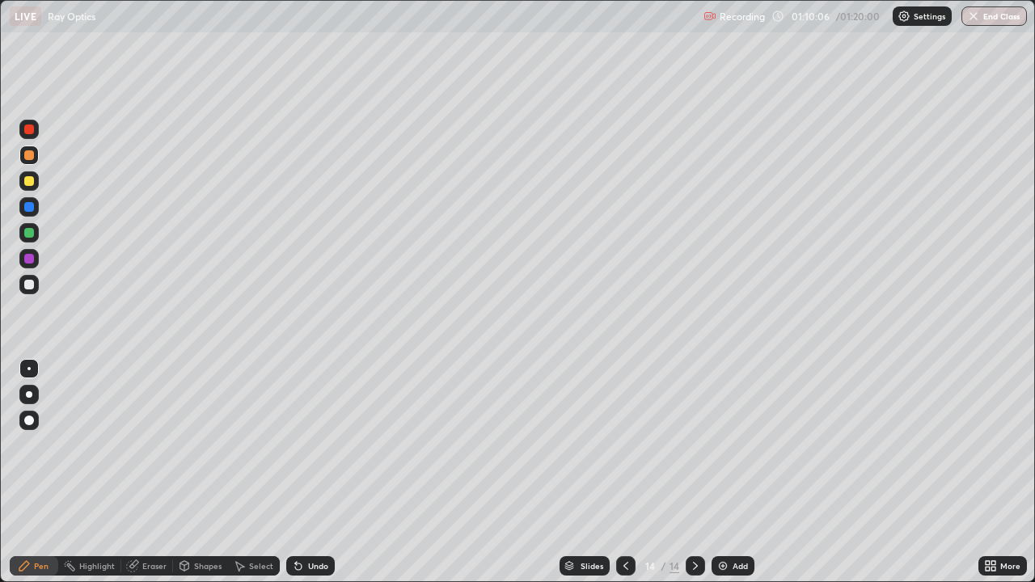
click at [33, 211] on div at bounding box center [28, 206] width 19 height 19
click at [624, 472] on icon at bounding box center [625, 566] width 13 height 13
click at [26, 284] on div at bounding box center [29, 285] width 10 height 10
click at [295, 472] on icon at bounding box center [298, 567] width 6 height 6
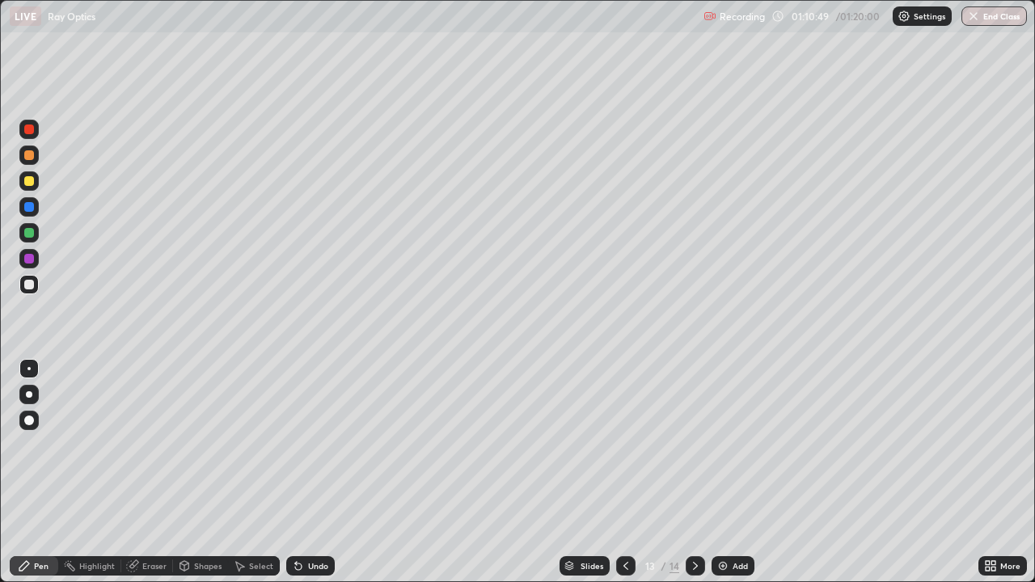
click at [295, 472] on icon at bounding box center [296, 563] width 2 height 2
click at [296, 472] on icon at bounding box center [298, 567] width 6 height 6
click at [295, 472] on icon at bounding box center [296, 563] width 2 height 2
click at [298, 472] on icon at bounding box center [298, 567] width 6 height 6
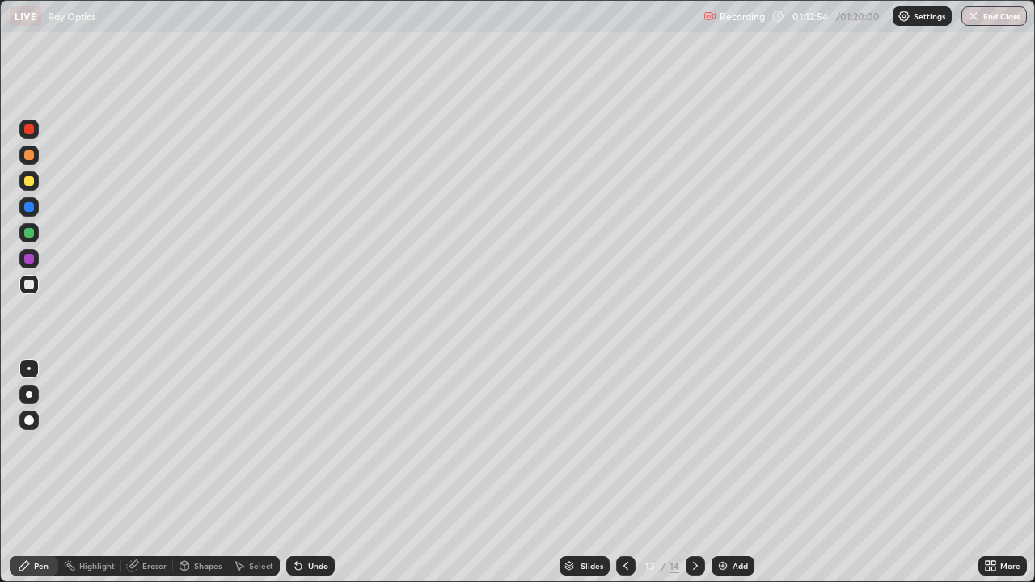
click at [298, 472] on icon at bounding box center [298, 567] width 6 height 6
click at [295, 472] on icon at bounding box center [296, 563] width 2 height 2
click at [694, 472] on icon at bounding box center [695, 566] width 13 height 13
click at [617, 472] on div at bounding box center [625, 565] width 19 height 19
click at [32, 261] on div at bounding box center [29, 259] width 10 height 10
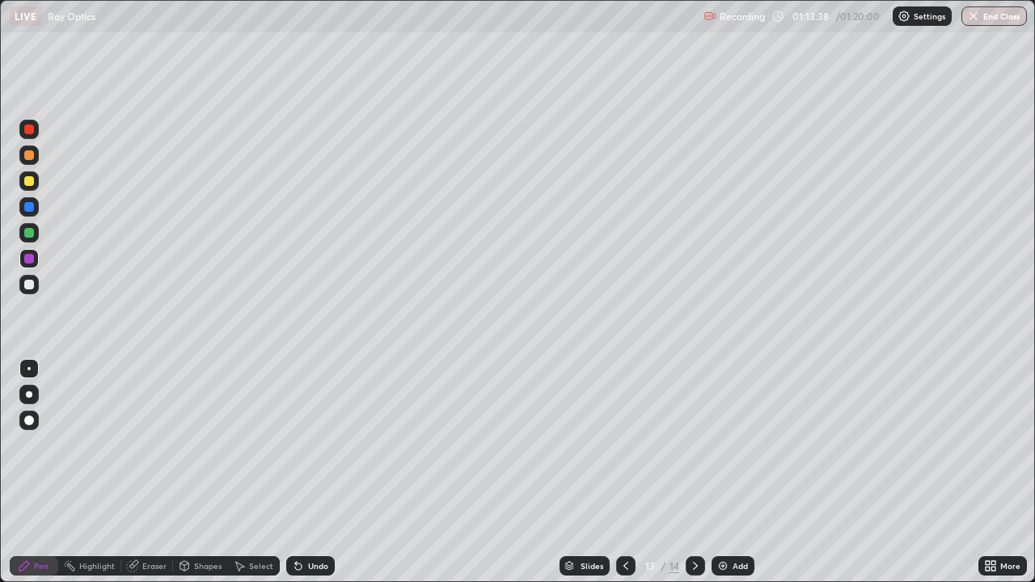
click at [30, 239] on div at bounding box center [28, 232] width 19 height 19
click at [318, 472] on div "Undo" at bounding box center [318, 566] width 20 height 8
click at [311, 472] on div "Undo" at bounding box center [318, 566] width 20 height 8
click at [313, 472] on div "Undo" at bounding box center [318, 566] width 20 height 8
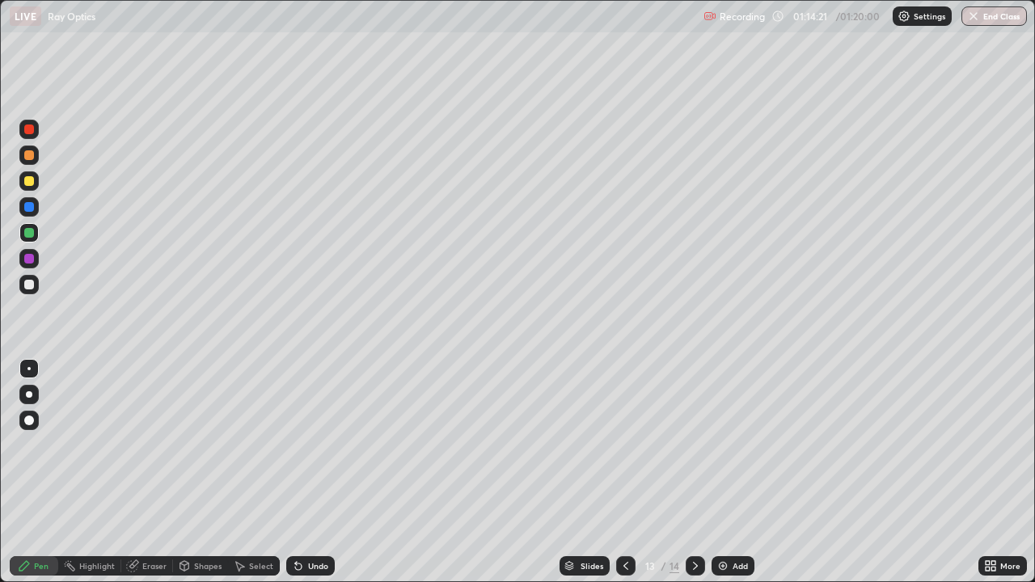
click at [299, 472] on icon at bounding box center [298, 567] width 6 height 6
click at [29, 260] on div at bounding box center [29, 259] width 10 height 10
click at [311, 472] on div "Undo" at bounding box center [318, 566] width 20 height 8
click at [32, 210] on div at bounding box center [29, 207] width 10 height 10
click at [624, 472] on icon at bounding box center [625, 566] width 13 height 13
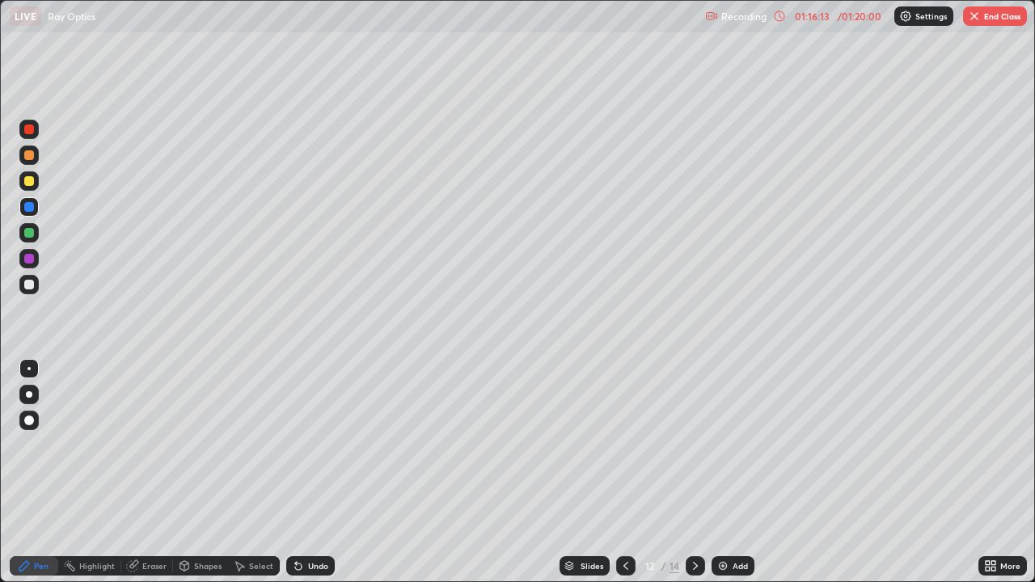
click at [623, 472] on icon at bounding box center [625, 566] width 13 height 13
click at [694, 472] on icon at bounding box center [695, 566] width 13 height 13
click at [29, 289] on div at bounding box center [29, 285] width 10 height 10
click at [295, 472] on icon at bounding box center [296, 563] width 2 height 2
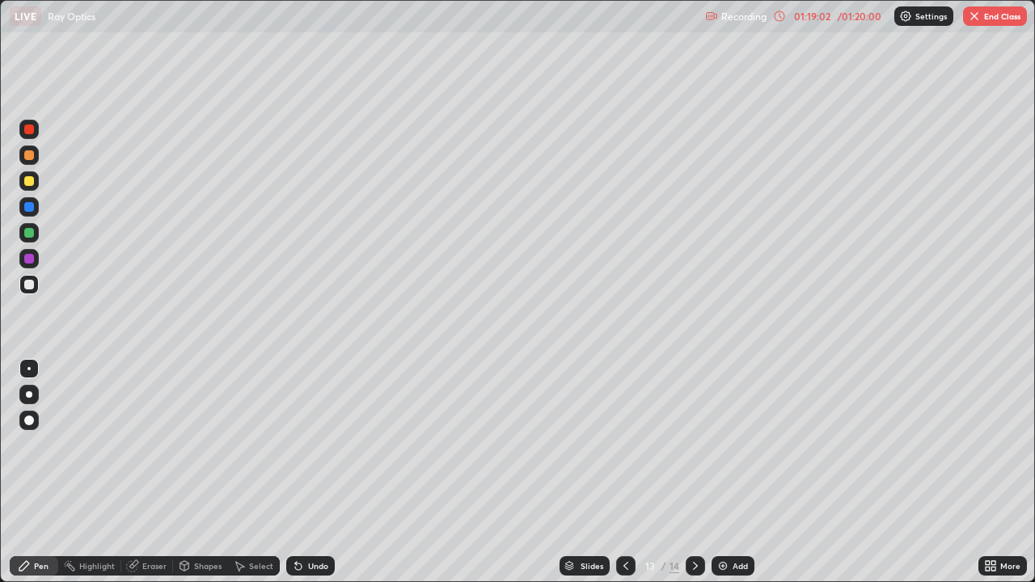
click at [320, 472] on div "Undo" at bounding box center [318, 566] width 20 height 8
click at [314, 472] on div "Undo" at bounding box center [318, 566] width 20 height 8
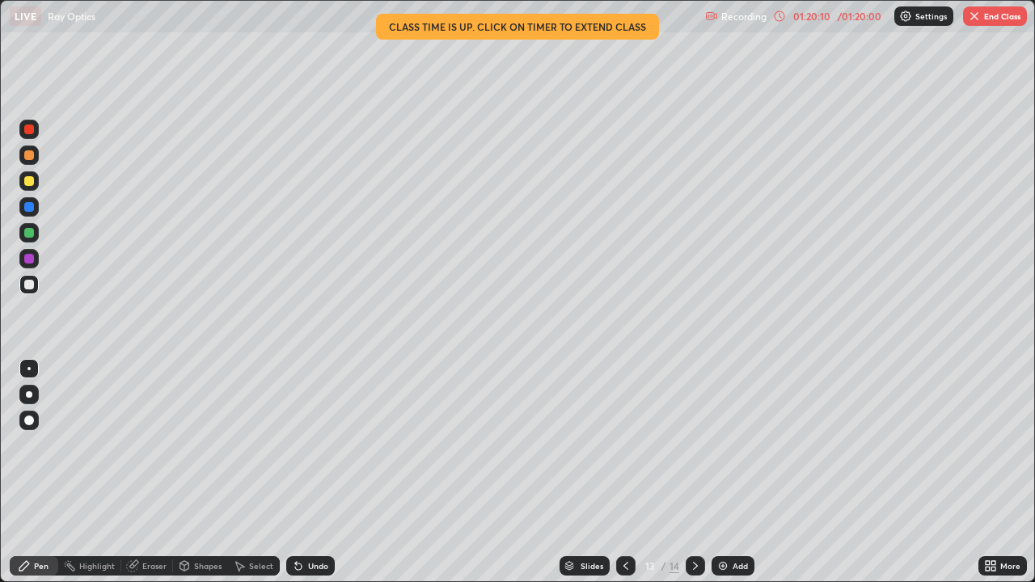
click at [986, 19] on button "End Class" at bounding box center [995, 15] width 64 height 19
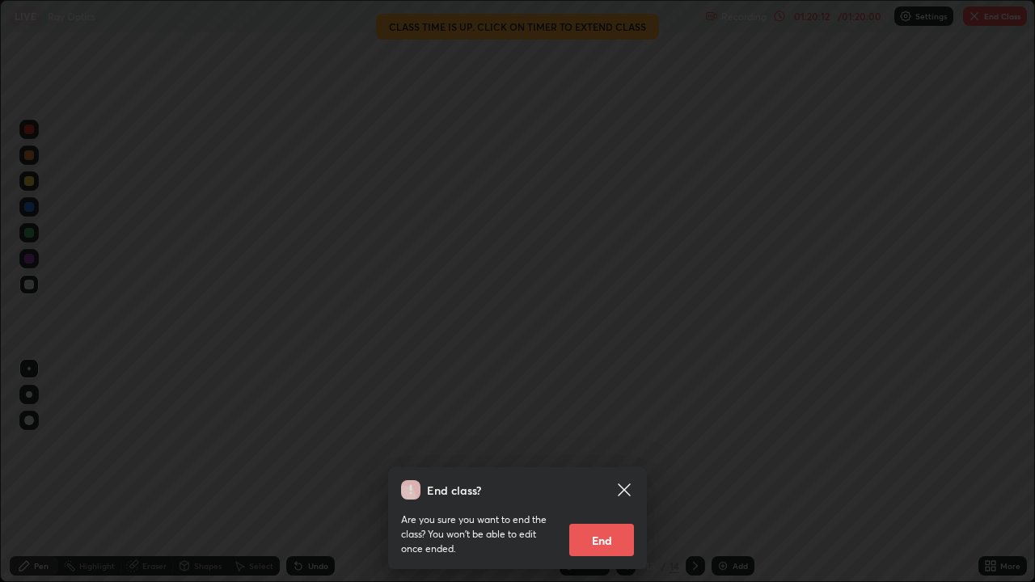
click at [605, 472] on button "End" at bounding box center [601, 540] width 65 height 32
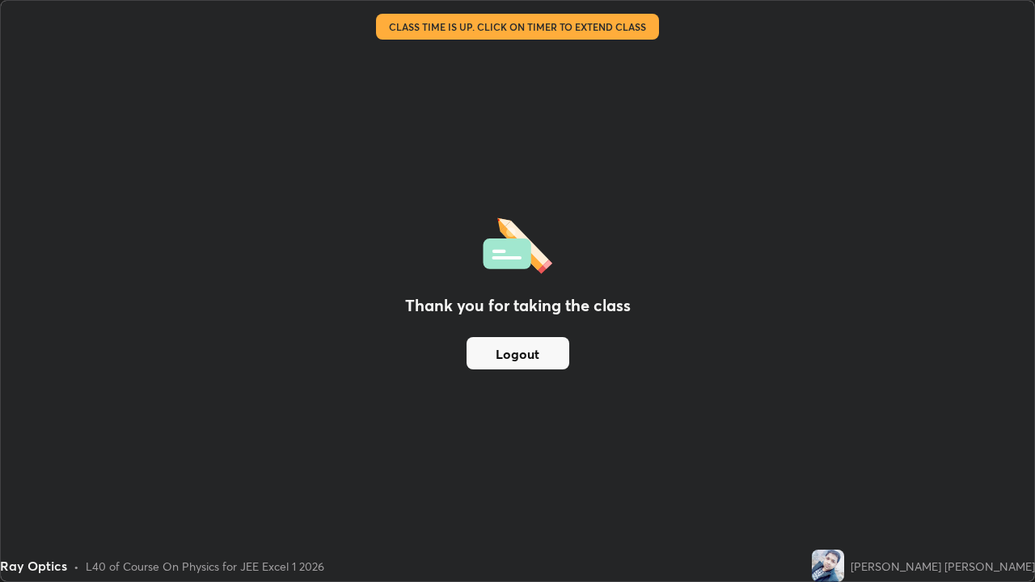
click at [523, 350] on button "Logout" at bounding box center [518, 353] width 103 height 32
click at [515, 352] on button "Logout" at bounding box center [518, 353] width 103 height 32
click at [556, 221] on div "Thank you for taking the class Logout" at bounding box center [517, 291] width 1033 height 581
